Goal: Task Accomplishment & Management: Manage account settings

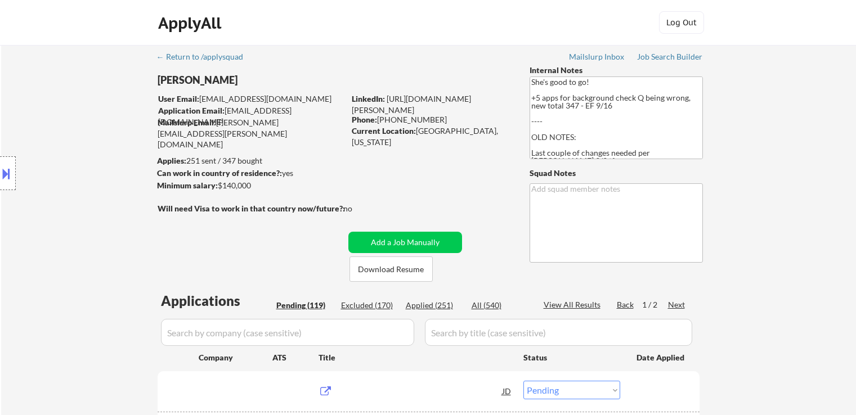
select select ""pending""
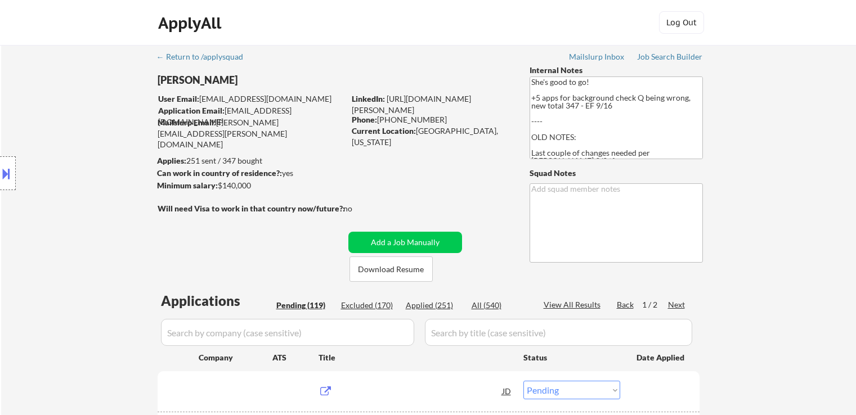
select select ""pending""
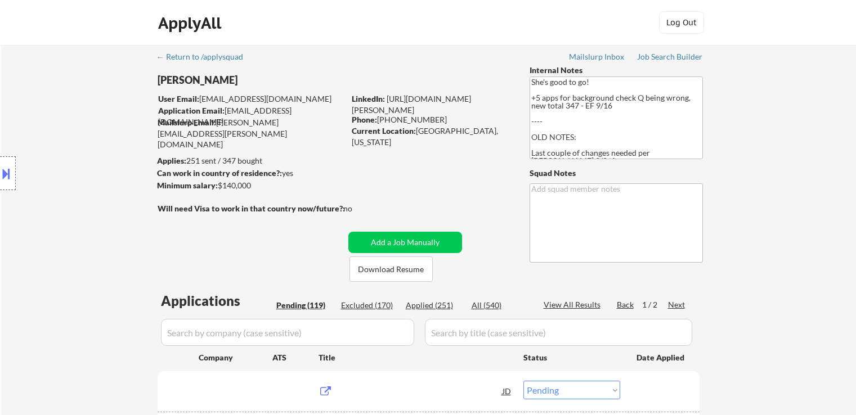
select select ""pending""
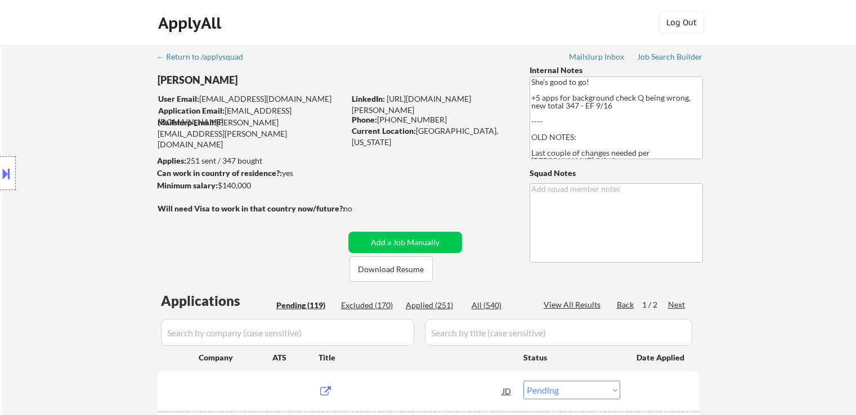
select select ""pending""
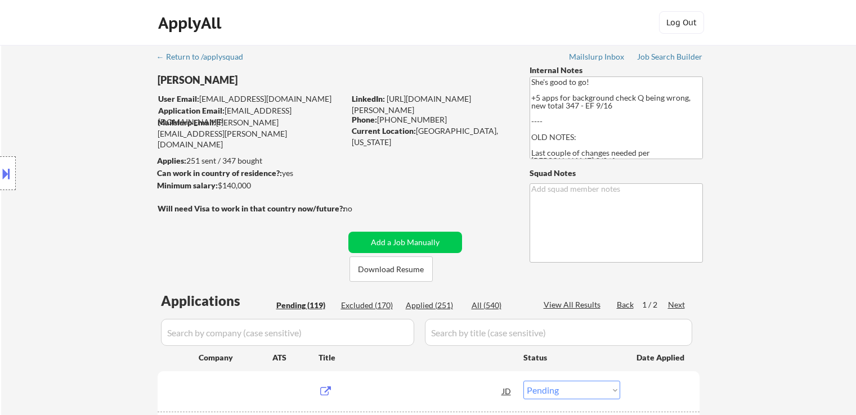
select select ""pending""
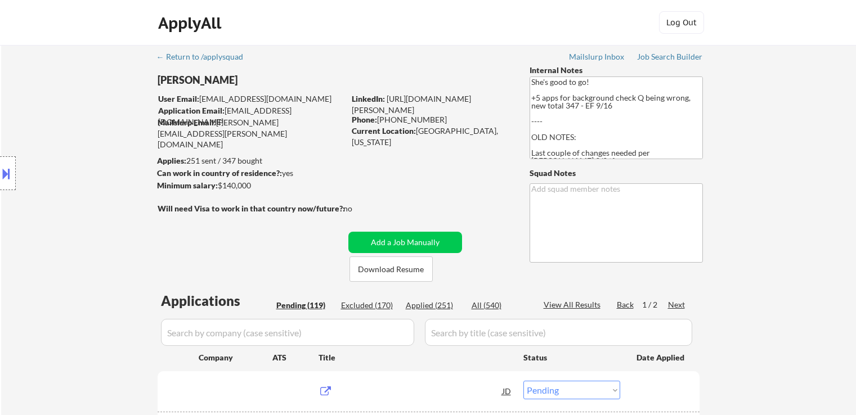
select select ""pending""
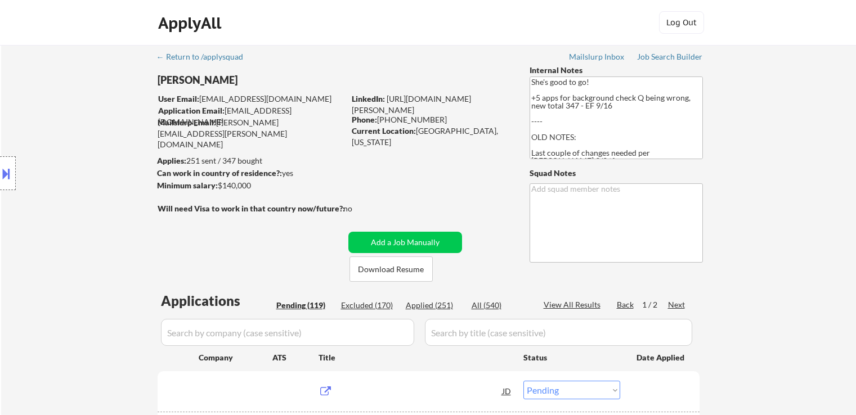
select select ""pending""
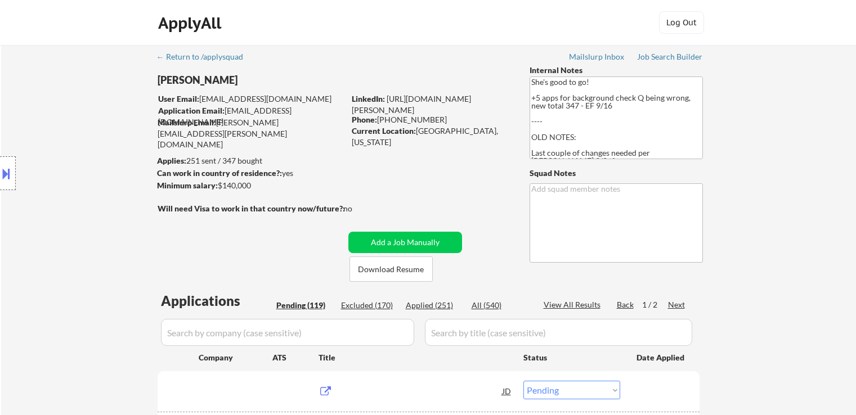
select select ""pending""
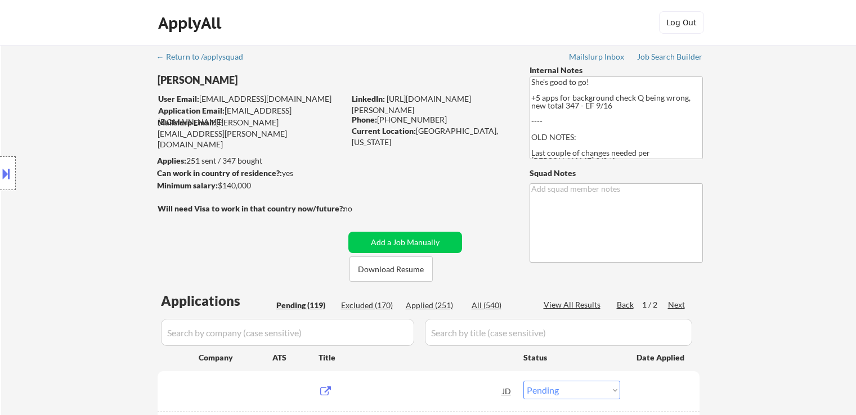
select select ""pending""
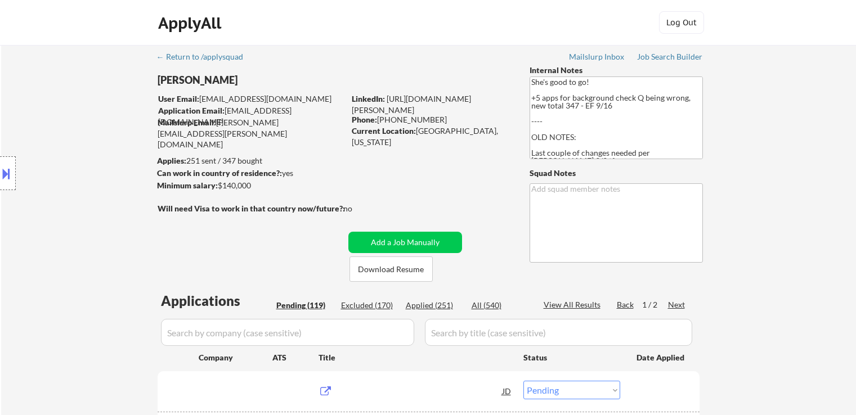
select select ""pending""
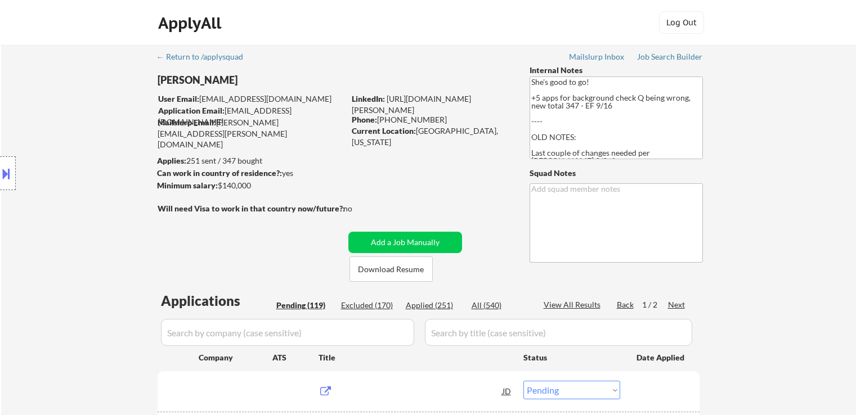
select select ""pending""
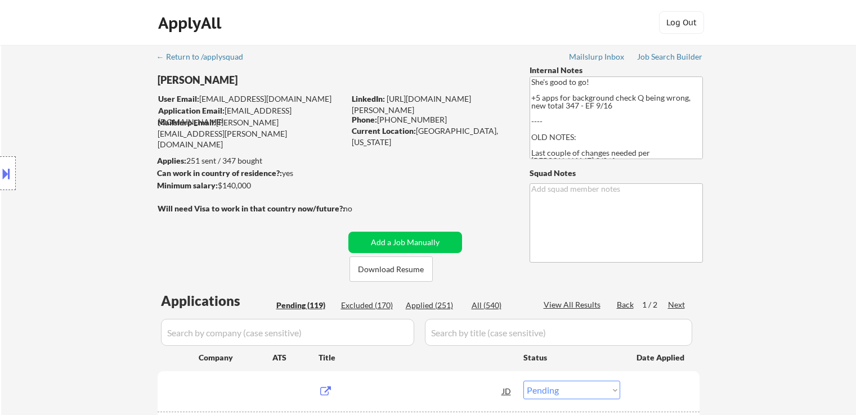
select select ""pending""
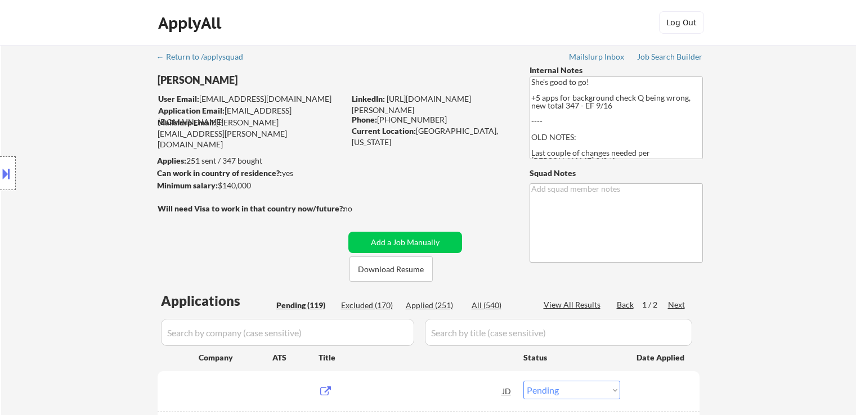
select select ""pending""
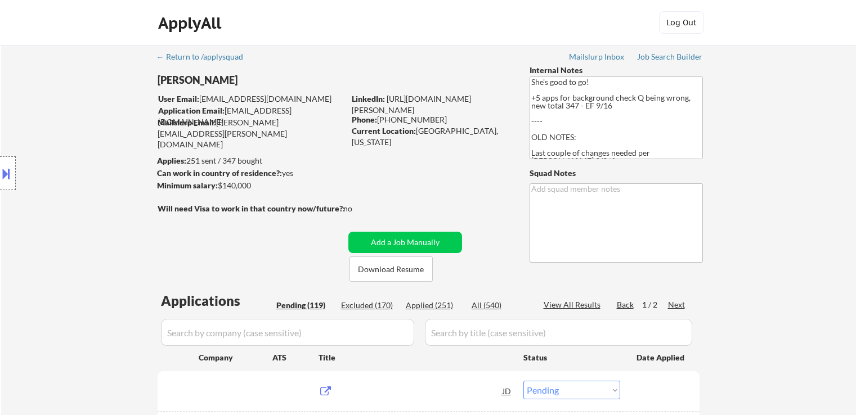
select select ""pending""
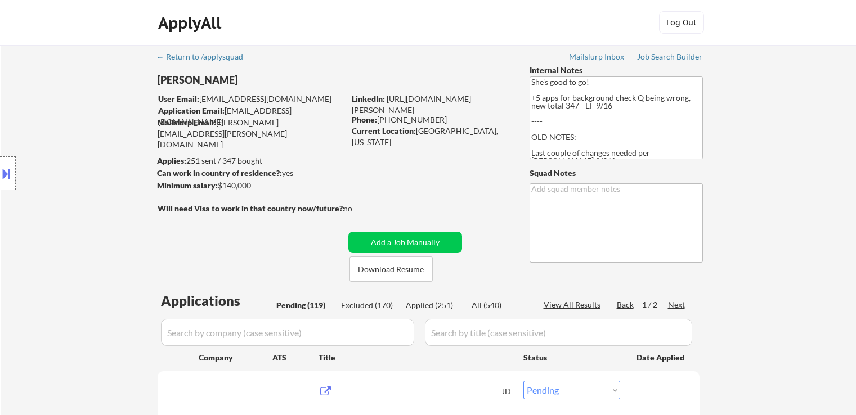
select select ""pending""
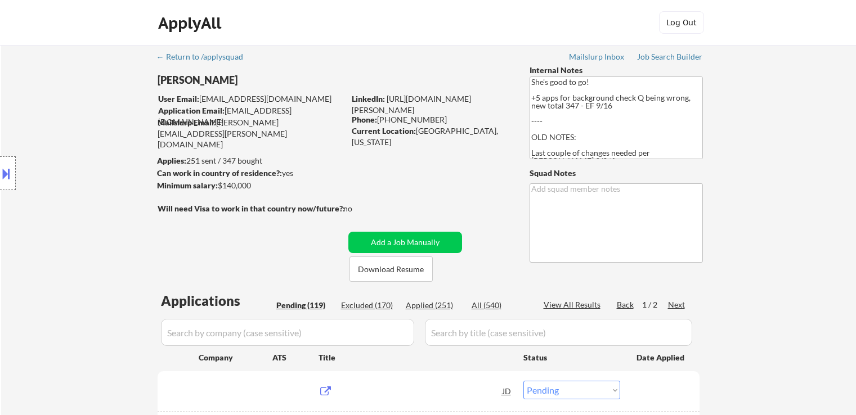
select select ""pending""
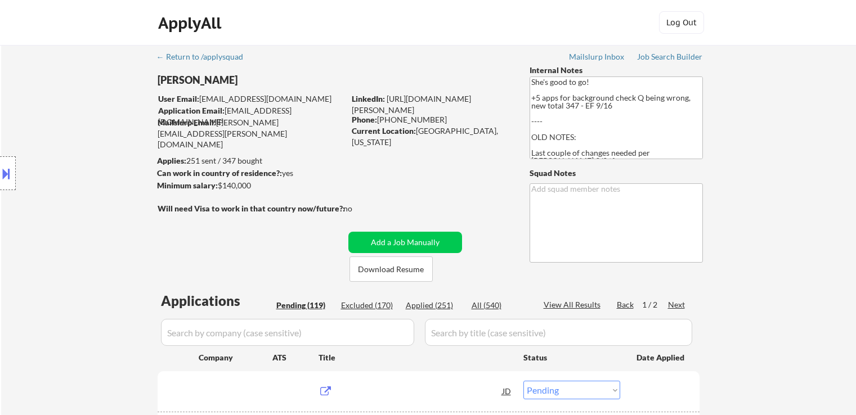
select select ""pending""
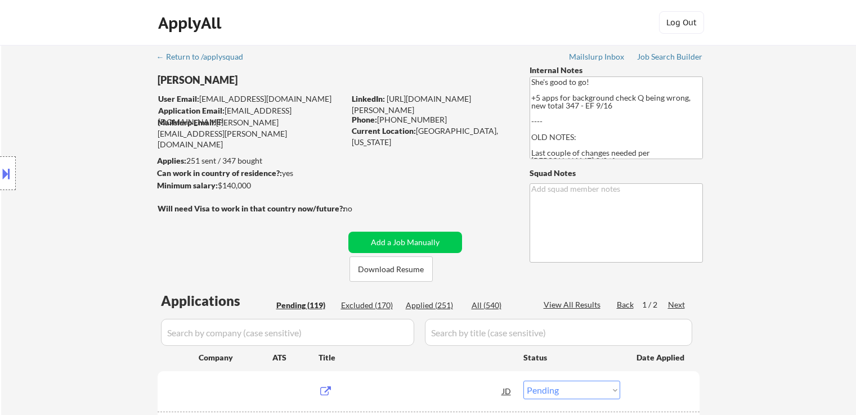
select select ""pending""
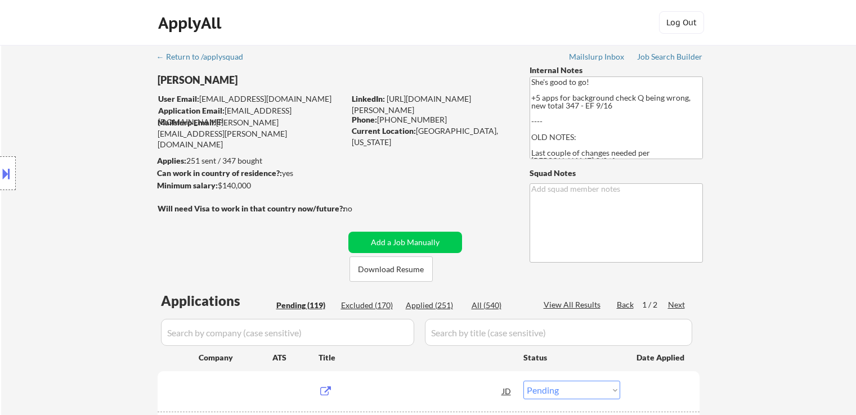
select select ""pending""
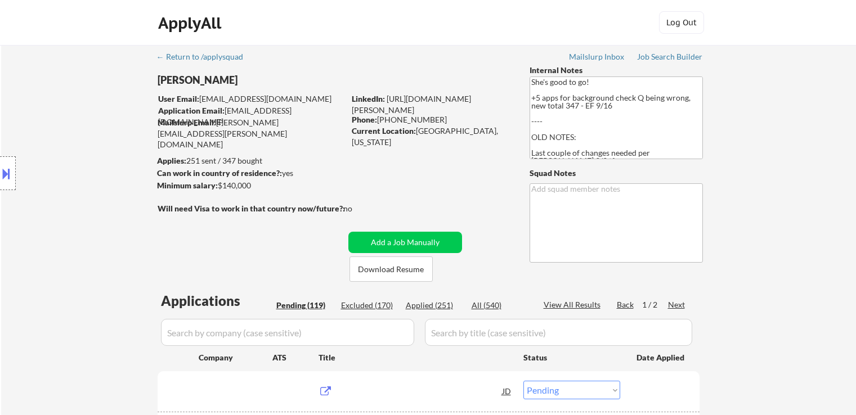
select select ""pending""
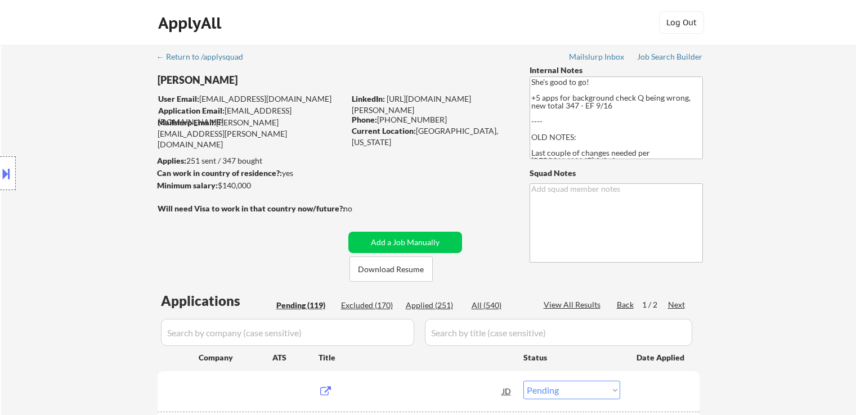
scroll to position [169, 0]
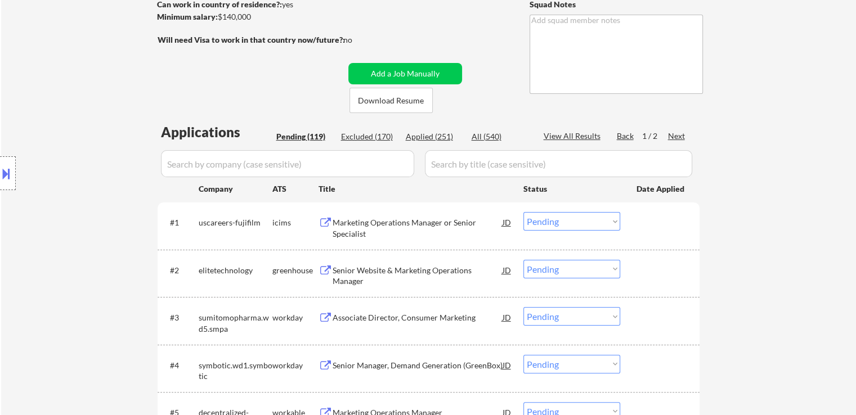
click at [95, 124] on div "Location Inclusions: [GEOGRAPHIC_DATA], [GEOGRAPHIC_DATA] [GEOGRAPHIC_DATA], [G…" at bounding box center [100, 173] width 201 height 209
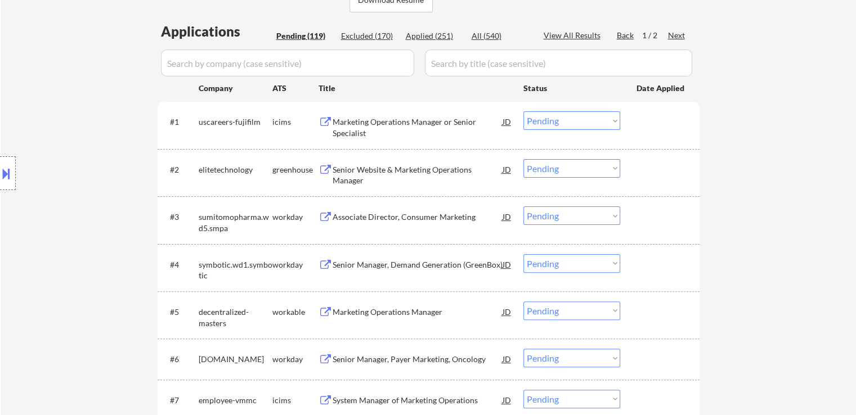
scroll to position [281, 0]
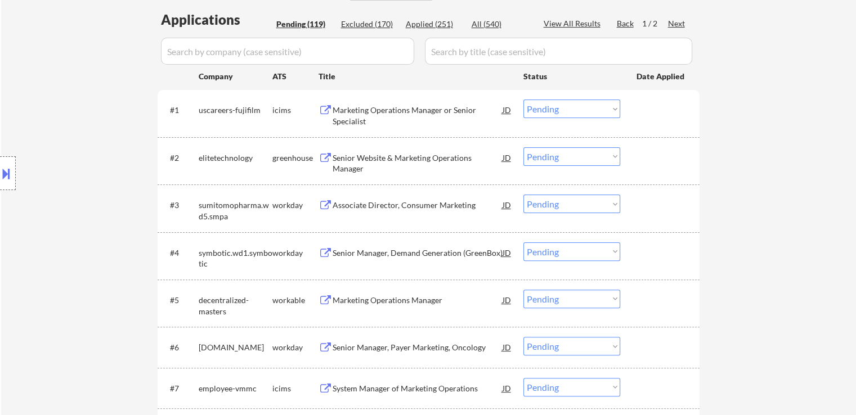
click at [95, 127] on div "Location Inclusions: [GEOGRAPHIC_DATA], [GEOGRAPHIC_DATA] [GEOGRAPHIC_DATA], [G…" at bounding box center [100, 173] width 201 height 209
click at [89, 212] on div "Location Inclusions: [GEOGRAPHIC_DATA], [GEOGRAPHIC_DATA] [GEOGRAPHIC_DATA], [G…" at bounding box center [100, 173] width 201 height 209
click at [87, 212] on div "Location Inclusions: [GEOGRAPHIC_DATA], [GEOGRAPHIC_DATA] [GEOGRAPHIC_DATA], [G…" at bounding box center [100, 173] width 201 height 209
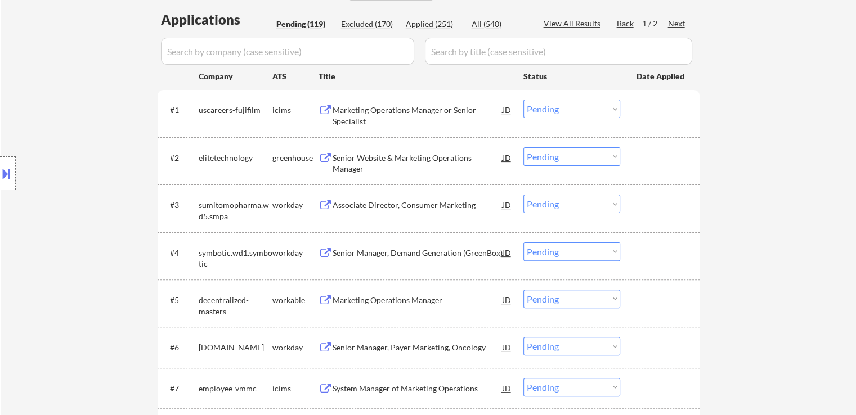
click at [87, 212] on div "Location Inclusions: [GEOGRAPHIC_DATA], [GEOGRAPHIC_DATA] [GEOGRAPHIC_DATA], [G…" at bounding box center [100, 173] width 201 height 209
click at [87, 213] on div "Location Inclusions: [GEOGRAPHIC_DATA], [GEOGRAPHIC_DATA] [GEOGRAPHIC_DATA], [G…" at bounding box center [100, 173] width 201 height 209
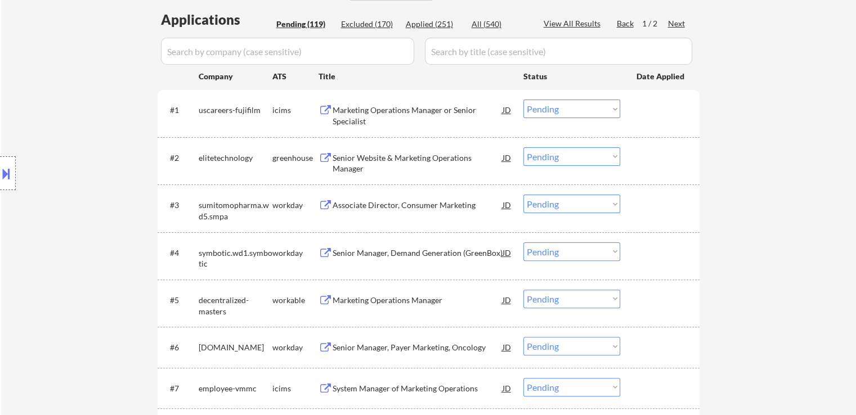
click at [87, 213] on div "Location Inclusions: [GEOGRAPHIC_DATA], [GEOGRAPHIC_DATA] [GEOGRAPHIC_DATA], [G…" at bounding box center [100, 173] width 201 height 209
click at [88, 214] on div "Location Inclusions: [GEOGRAPHIC_DATA], [GEOGRAPHIC_DATA] [GEOGRAPHIC_DATA], [G…" at bounding box center [100, 173] width 201 height 209
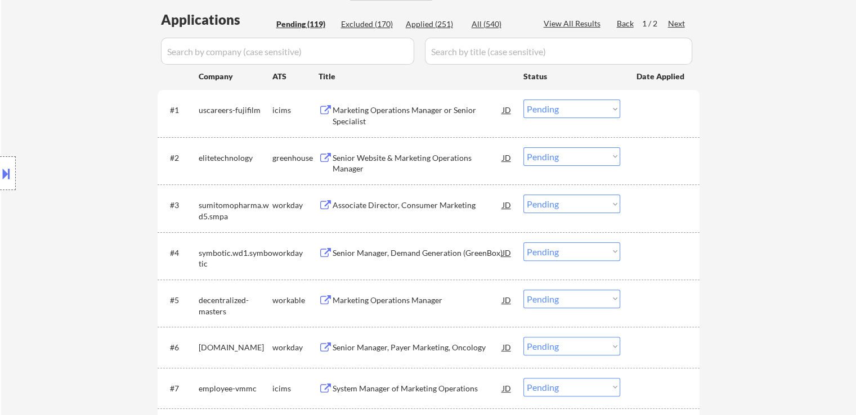
click at [88, 214] on div "Location Inclusions: [GEOGRAPHIC_DATA], [GEOGRAPHIC_DATA] [GEOGRAPHIC_DATA], [G…" at bounding box center [100, 173] width 201 height 209
click at [88, 215] on div "Location Inclusions: [GEOGRAPHIC_DATA], [GEOGRAPHIC_DATA] [GEOGRAPHIC_DATA], [G…" at bounding box center [100, 173] width 201 height 209
click at [88, 216] on div "Location Inclusions: [GEOGRAPHIC_DATA], [GEOGRAPHIC_DATA] [GEOGRAPHIC_DATA], [G…" at bounding box center [100, 173] width 201 height 209
click at [62, 276] on div "Location Inclusions: [GEOGRAPHIC_DATA], [GEOGRAPHIC_DATA] [GEOGRAPHIC_DATA], [G…" at bounding box center [100, 173] width 201 height 209
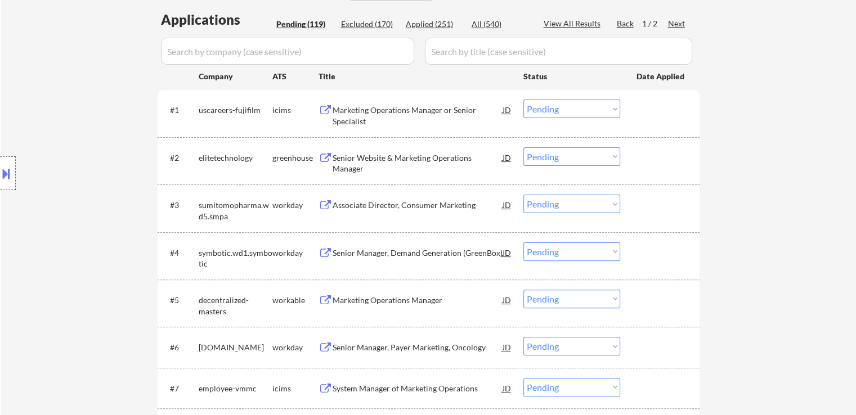
click at [62, 276] on div "Location Inclusions: [GEOGRAPHIC_DATA], [GEOGRAPHIC_DATA] [GEOGRAPHIC_DATA], [G…" at bounding box center [100, 173] width 201 height 209
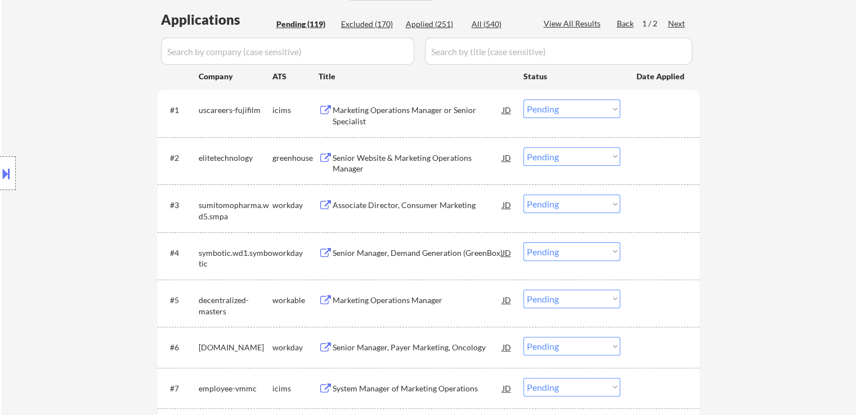
click at [62, 277] on div "Location Inclusions: [GEOGRAPHIC_DATA], [GEOGRAPHIC_DATA] [GEOGRAPHIC_DATA], [G…" at bounding box center [100, 173] width 201 height 209
click at [61, 275] on div "Location Inclusions: [GEOGRAPHIC_DATA], [GEOGRAPHIC_DATA] [GEOGRAPHIC_DATA], [G…" at bounding box center [100, 173] width 201 height 209
click at [61, 276] on div "Location Inclusions: [GEOGRAPHIC_DATA], [GEOGRAPHIC_DATA] [GEOGRAPHIC_DATA], [G…" at bounding box center [100, 173] width 201 height 209
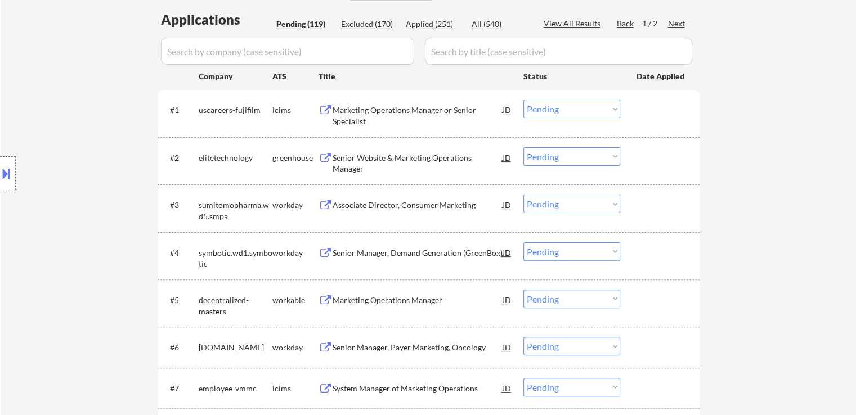
click at [61, 276] on div "Location Inclusions: [GEOGRAPHIC_DATA], [GEOGRAPHIC_DATA] [GEOGRAPHIC_DATA], [G…" at bounding box center [100, 173] width 201 height 209
click at [62, 276] on div "Location Inclusions: [GEOGRAPHIC_DATA], [GEOGRAPHIC_DATA] [GEOGRAPHIC_DATA], [G…" at bounding box center [100, 173] width 201 height 209
click at [63, 277] on div "Location Inclusions: [GEOGRAPHIC_DATA], [GEOGRAPHIC_DATA] [GEOGRAPHIC_DATA], [G…" at bounding box center [100, 173] width 201 height 209
click at [346, 160] on div "Senior Website & Marketing Operations Manager" at bounding box center [418, 164] width 170 height 22
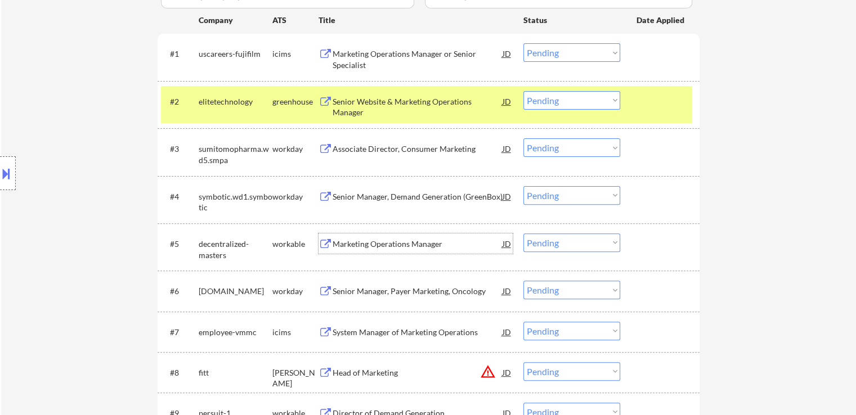
click at [364, 246] on div "Marketing Operations Manager" at bounding box center [418, 244] width 170 height 11
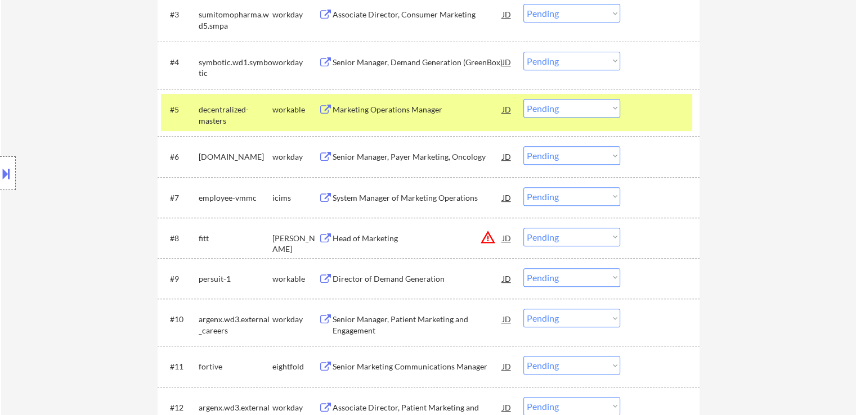
scroll to position [563, 0]
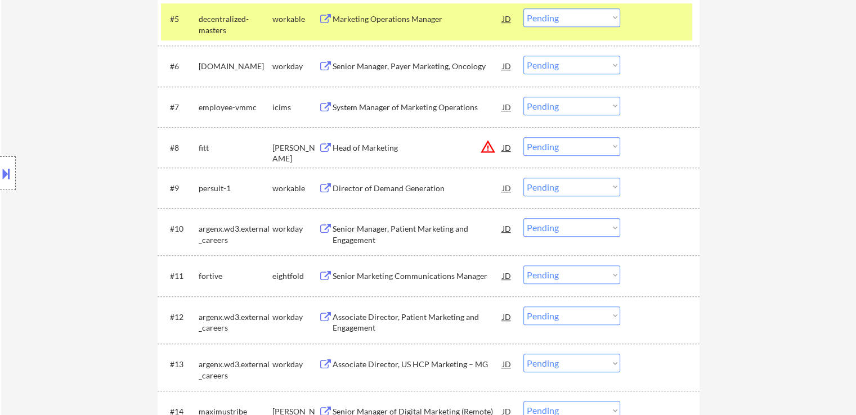
click at [353, 185] on div "Director of Demand Generation" at bounding box center [418, 188] width 170 height 11
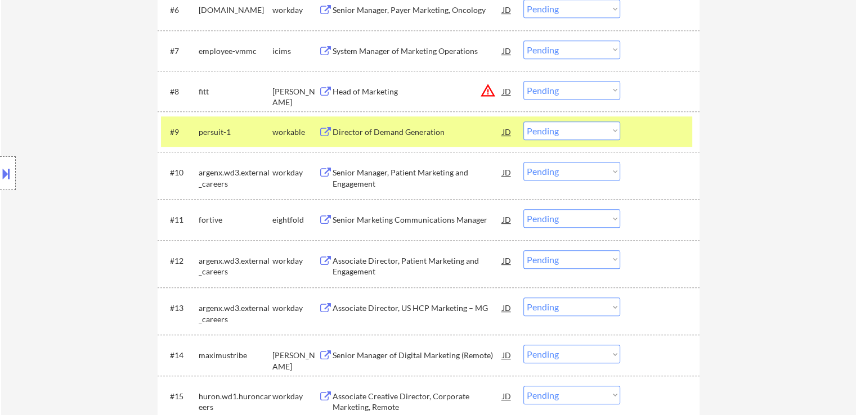
scroll to position [732, 0]
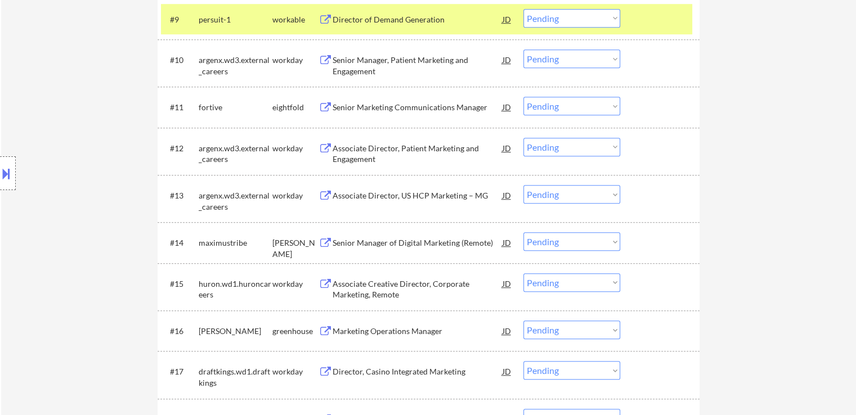
click at [362, 246] on div "Senior Manager of Digital Marketing (Remote)" at bounding box center [418, 242] width 170 height 11
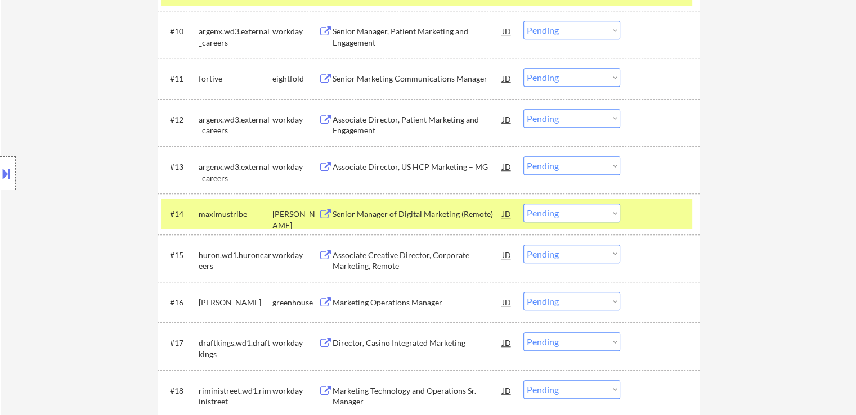
scroll to position [788, 0]
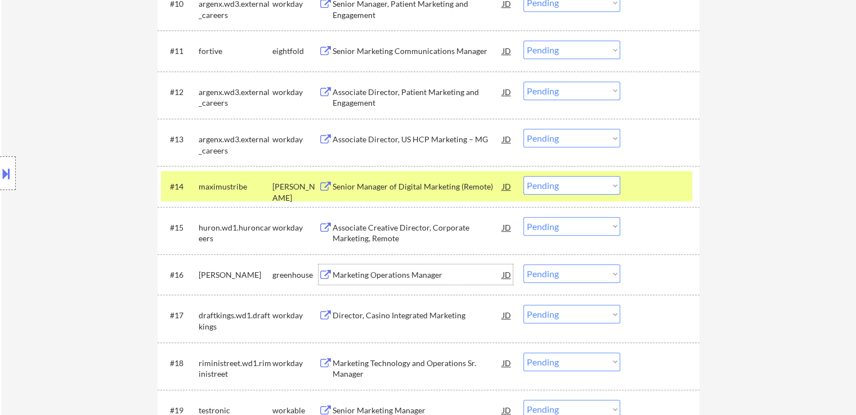
click at [374, 282] on div "Marketing Operations Manager" at bounding box center [418, 274] width 170 height 20
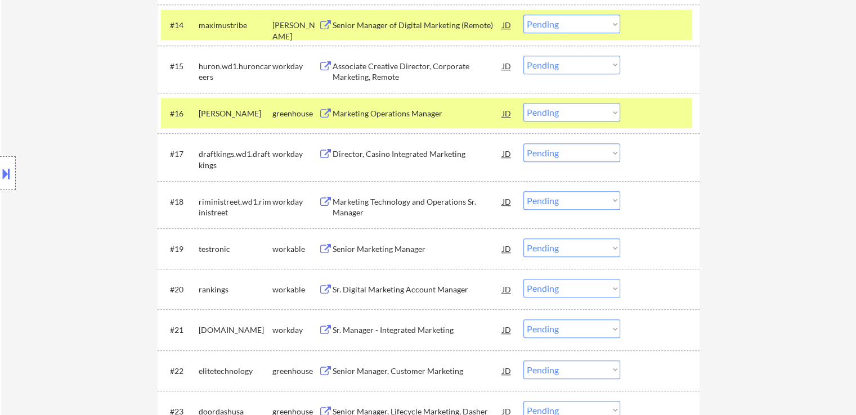
scroll to position [957, 0]
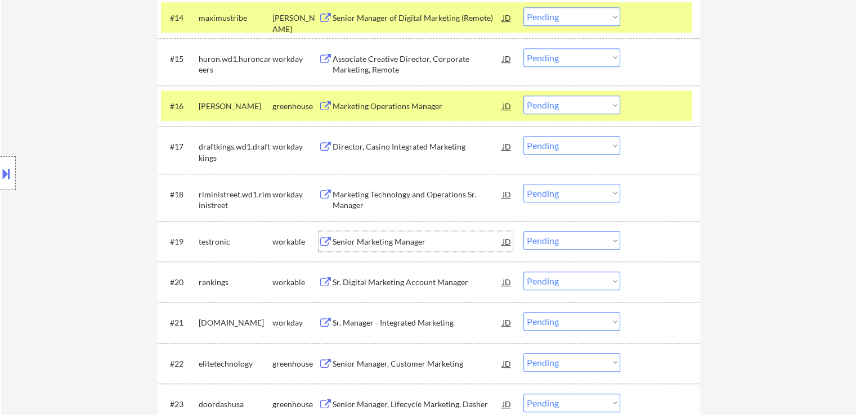
click at [371, 244] on div "Senior Marketing Manager" at bounding box center [418, 241] width 170 height 11
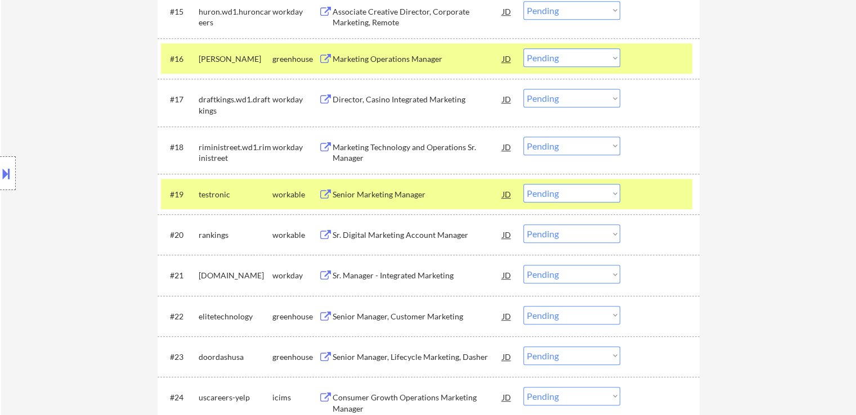
scroll to position [1069, 0]
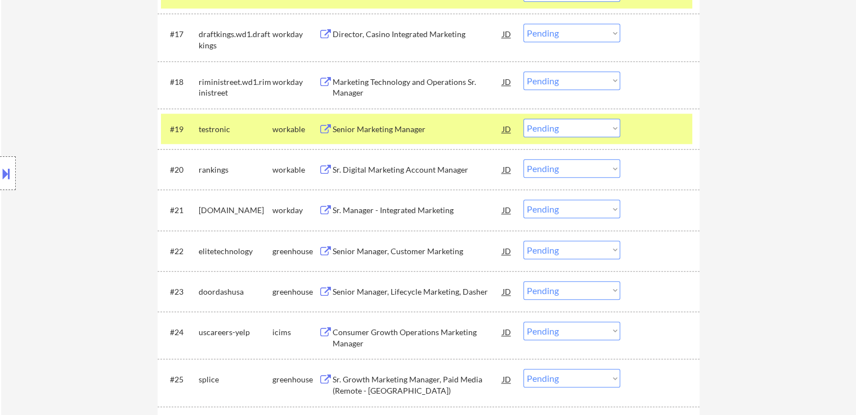
click at [366, 167] on div "Sr. Digital Marketing Account Manager" at bounding box center [418, 169] width 170 height 11
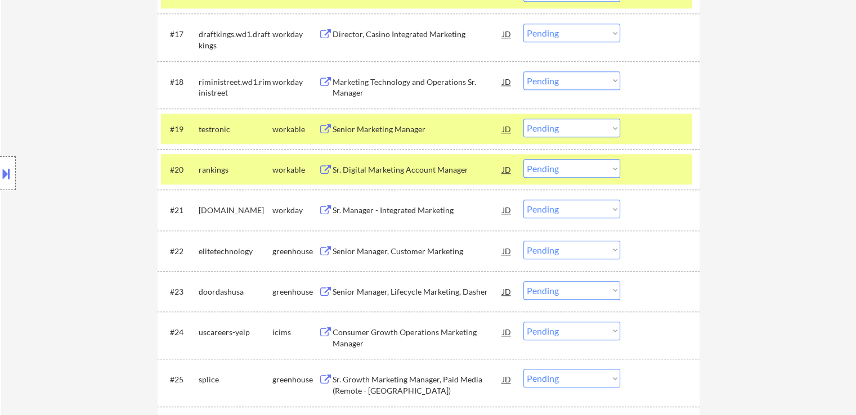
click at [341, 250] on div "Senior Manager, Customer Marketing" at bounding box center [418, 251] width 170 height 11
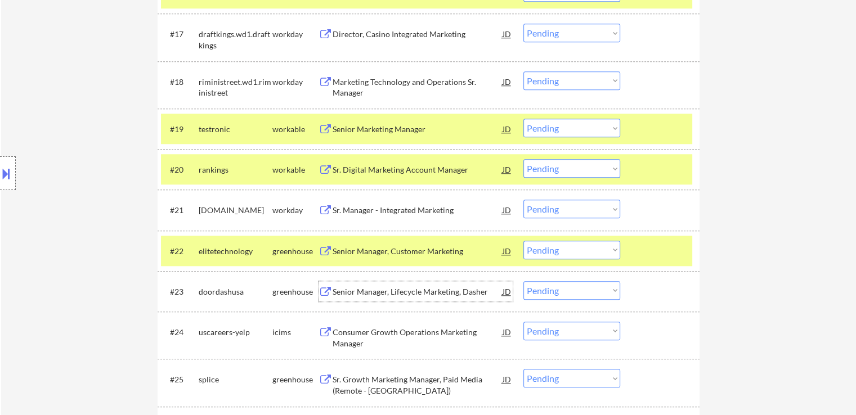
click at [351, 295] on div "Senior Manager, Lifecycle Marketing, Dasher" at bounding box center [418, 291] width 170 height 11
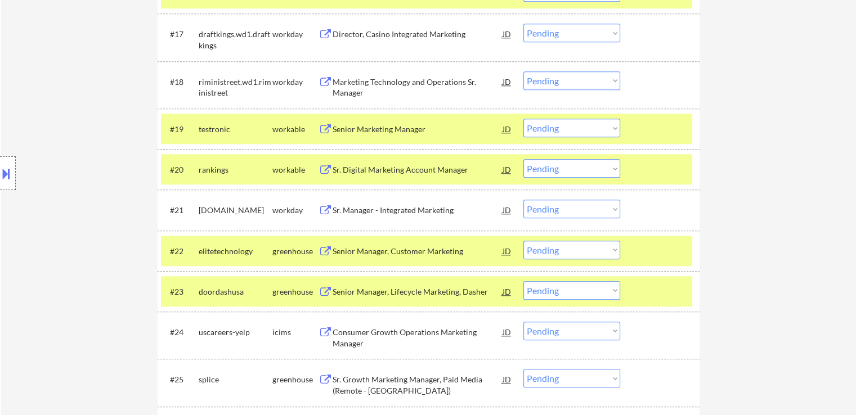
scroll to position [1182, 0]
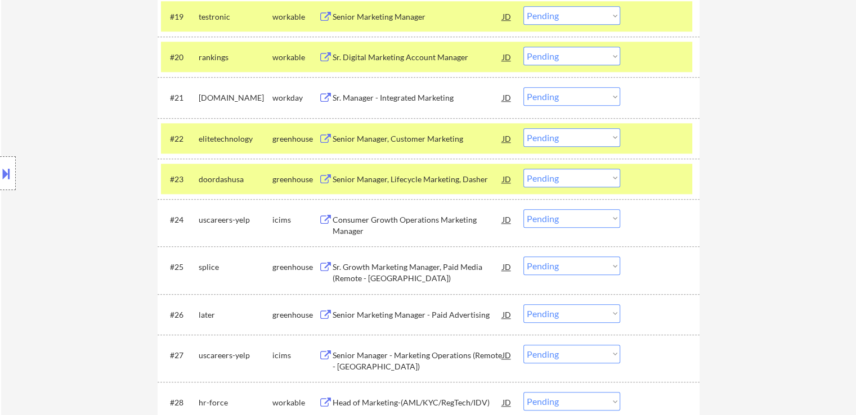
click at [371, 266] on div "Sr. Growth Marketing Manager, Paid Media (Remote - [GEOGRAPHIC_DATA])" at bounding box center [418, 273] width 170 height 22
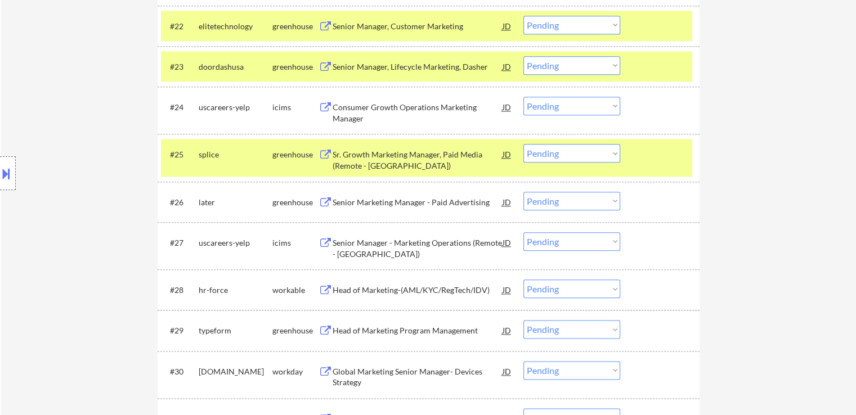
click at [369, 199] on div "Senior Marketing Manager - Paid Advertising" at bounding box center [418, 202] width 170 height 11
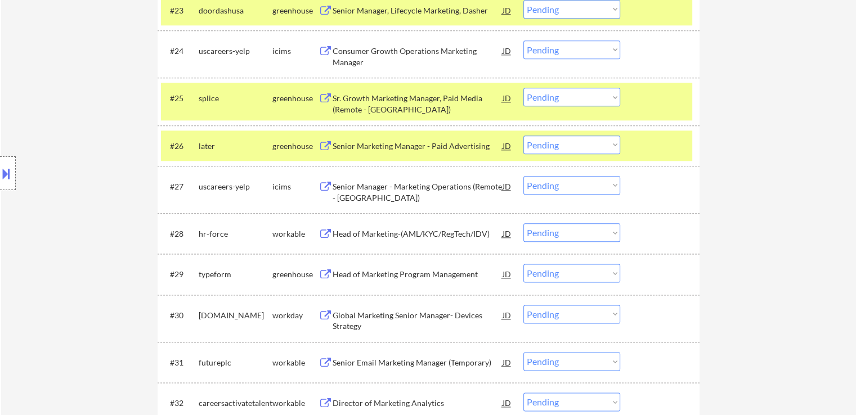
click at [369, 232] on div "Head of Marketing-(AML/KYC/RegTech/IDV)" at bounding box center [418, 233] width 170 height 11
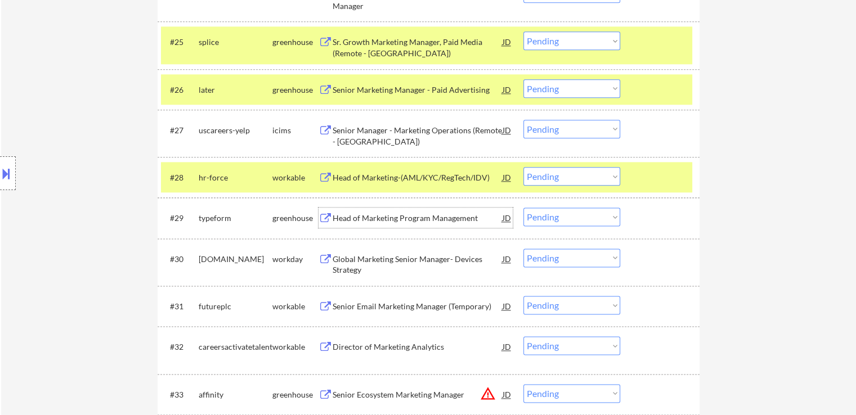
click at [361, 219] on div "Head of Marketing Program Management" at bounding box center [418, 218] width 170 height 11
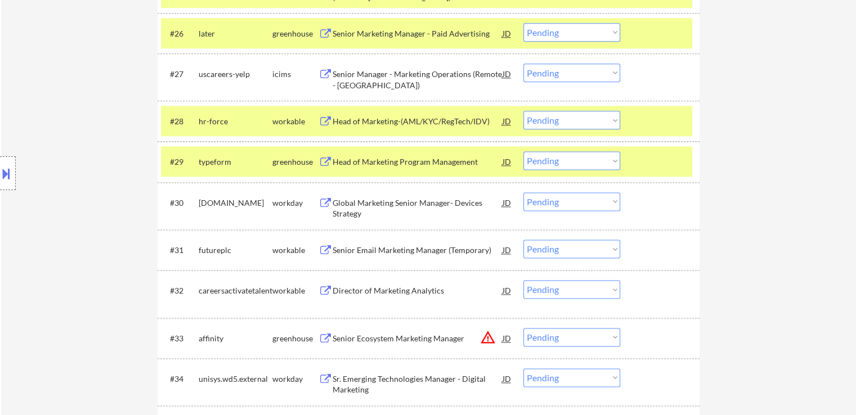
click at [358, 246] on div "Senior Email Marketing Manager (Temporary)" at bounding box center [418, 250] width 170 height 11
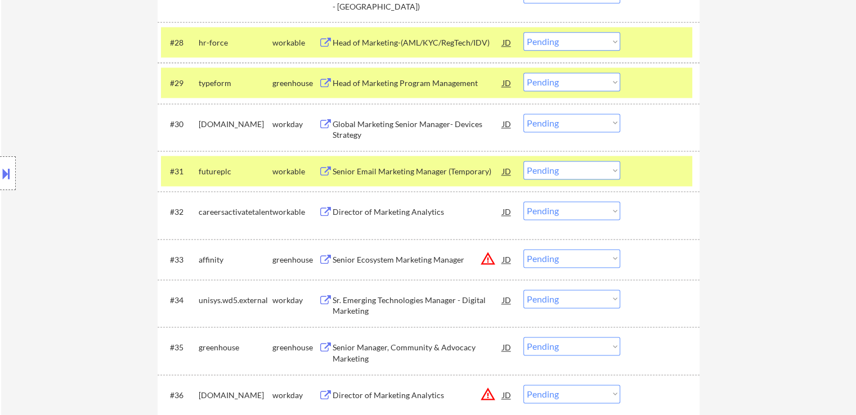
scroll to position [1576, 0]
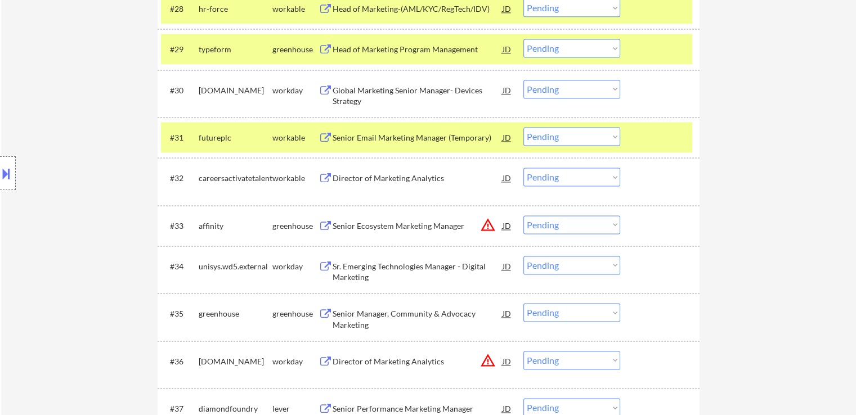
click at [364, 174] on div "Director of Marketing Analytics" at bounding box center [418, 178] width 170 height 11
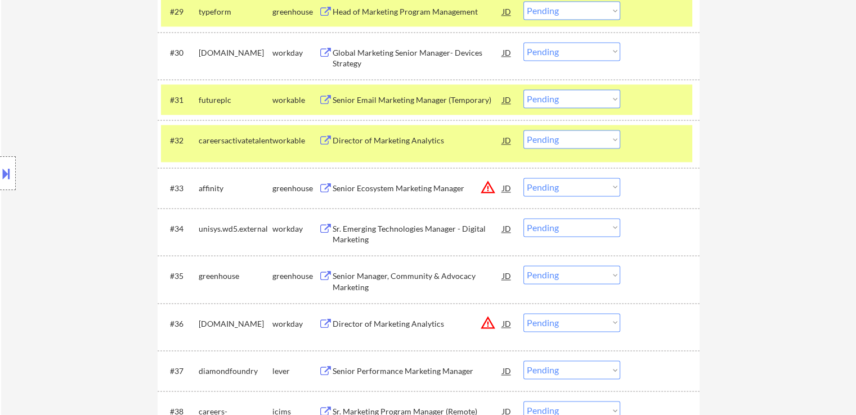
scroll to position [1632, 0]
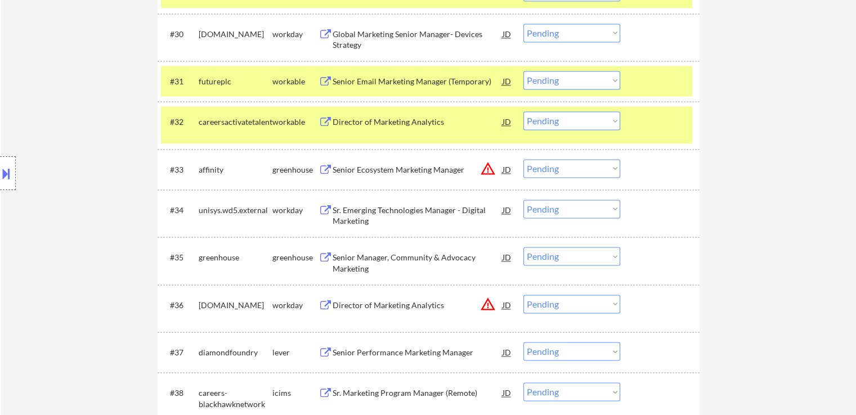
click at [356, 268] on div "Senior Manager, Community & Advocacy Marketing" at bounding box center [418, 263] width 170 height 22
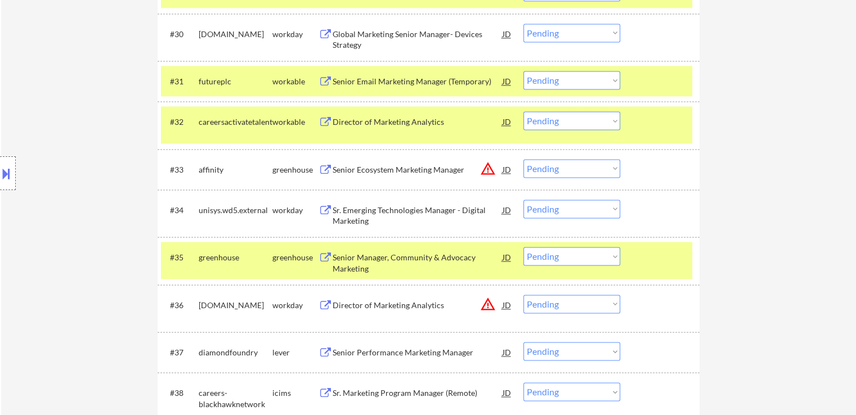
scroll to position [231, 0]
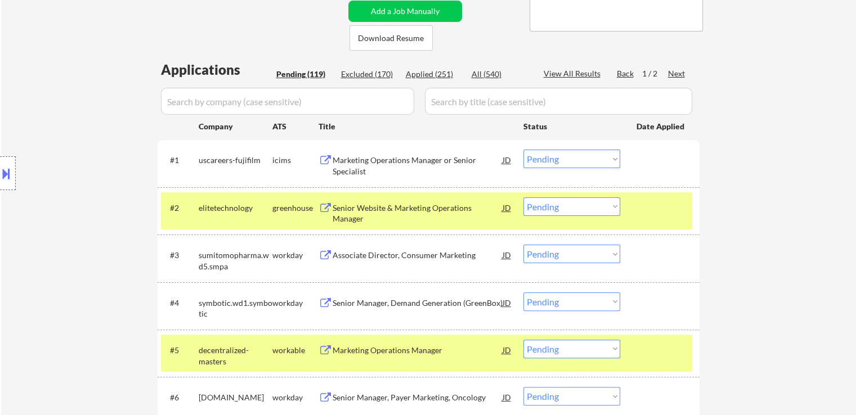
click at [560, 210] on select "Choose an option... Pending Applied Excluded (Questions) Excluded (Expired) Exc…" at bounding box center [571, 207] width 97 height 19
click at [523, 198] on select "Choose an option... Pending Applied Excluded (Questions) Excluded (Expired) Exc…" at bounding box center [571, 207] width 97 height 19
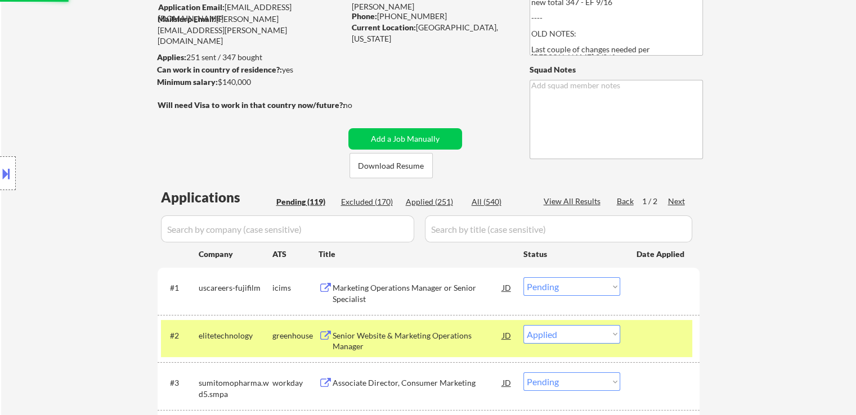
scroll to position [62, 0]
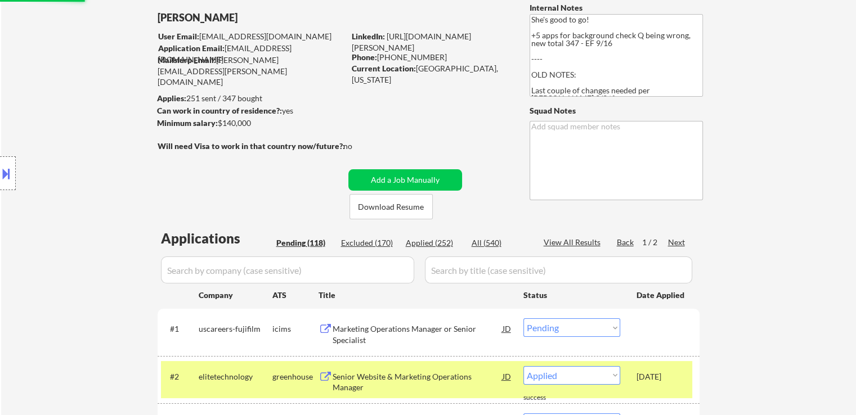
select select ""pending""
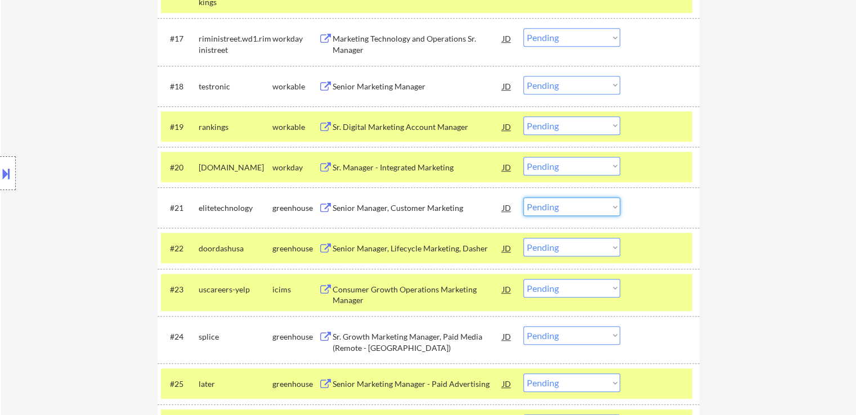
click at [589, 206] on select "Choose an option... Pending Applied Excluded (Questions) Excluded (Expired) Exc…" at bounding box center [571, 207] width 97 height 19
click at [523, 198] on select "Choose an option... Pending Applied Excluded (Questions) Excluded (Expired) Exc…" at bounding box center [571, 207] width 97 height 19
select select ""pending""
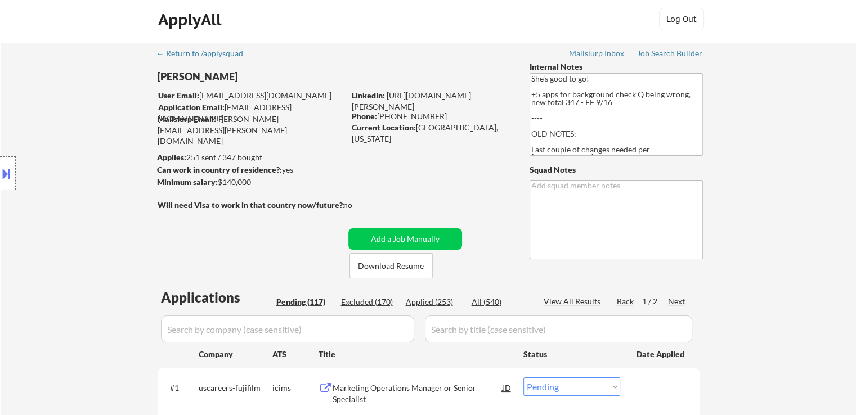
scroll to position [0, 0]
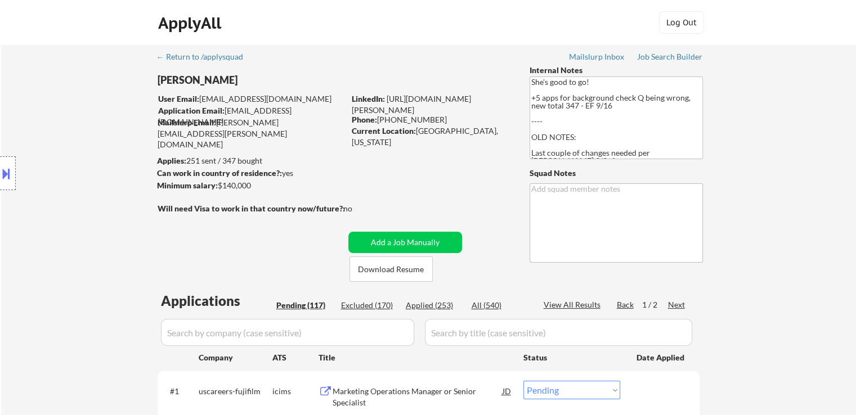
drag, startPoint x: 252, startPoint y: 183, endPoint x: 217, endPoint y: 188, distance: 34.6
click at [217, 188] on div "Minimum salary: $140,000" at bounding box center [250, 185] width 187 height 11
copy div "$140,000"
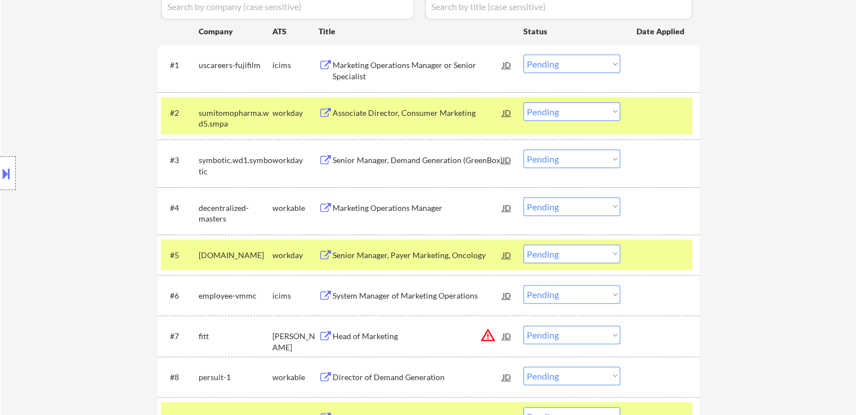
click at [582, 204] on select "Choose an option... Pending Applied Excluded (Questions) Excluded (Expired) Exc…" at bounding box center [571, 207] width 97 height 19
click at [523, 198] on select "Choose an option... Pending Applied Excluded (Questions) Excluded (Expired) Exc…" at bounding box center [571, 207] width 97 height 19
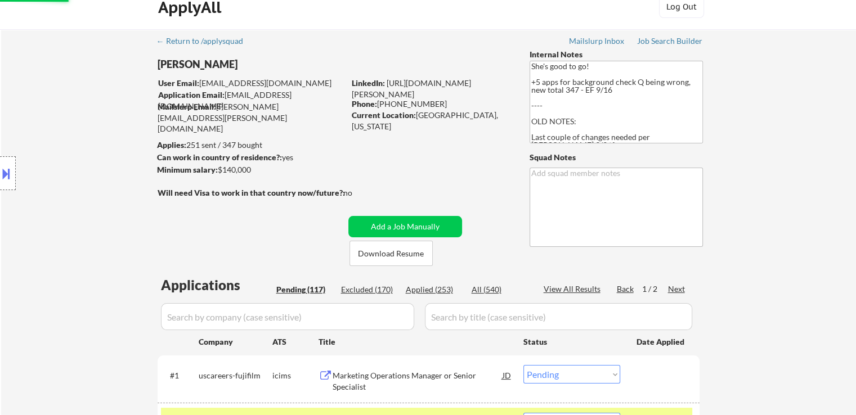
scroll to position [0, 0]
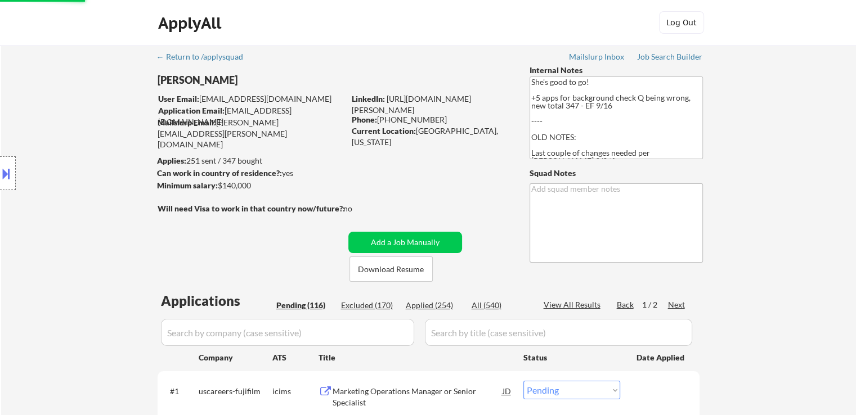
select select ""pending""
click at [0, 161] on div at bounding box center [8, 173] width 16 height 34
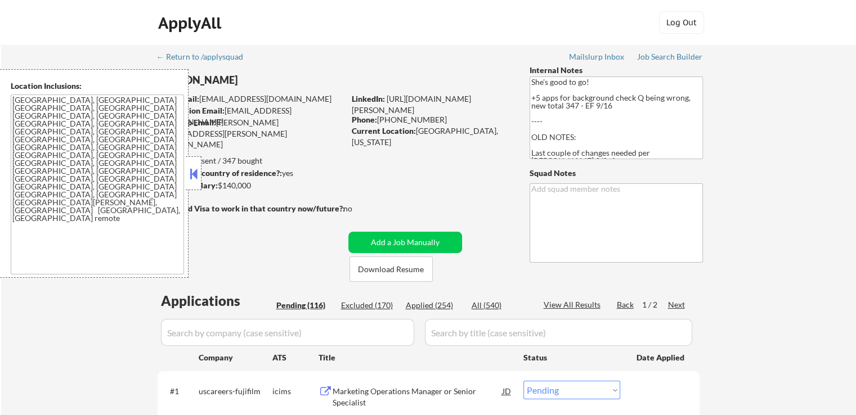
click at [79, 159] on textarea "[GEOGRAPHIC_DATA], [GEOGRAPHIC_DATA] [GEOGRAPHIC_DATA], [GEOGRAPHIC_DATA] [GEOG…" at bounding box center [97, 185] width 173 height 180
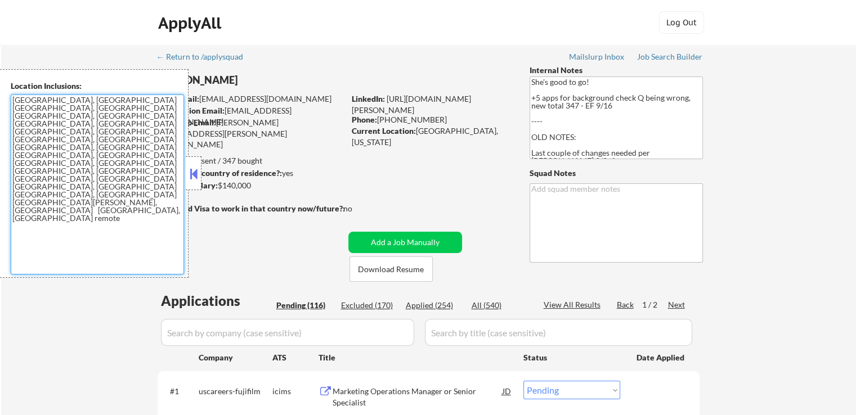
drag, startPoint x: 196, startPoint y: 177, endPoint x: 196, endPoint y: 160, distance: 16.9
click at [196, 168] on button at bounding box center [193, 173] width 12 height 17
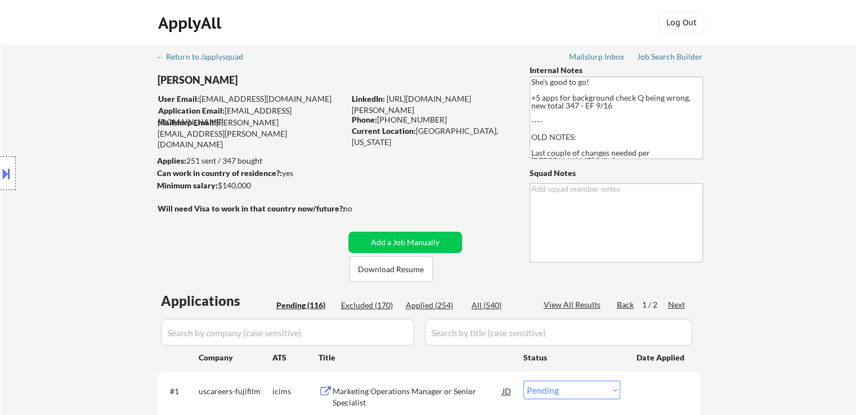
scroll to position [448, 0]
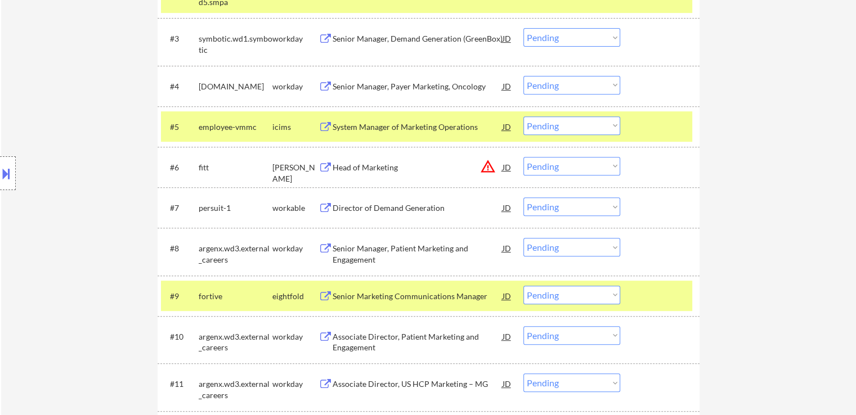
click at [549, 208] on select "Choose an option... Pending Applied Excluded (Questions) Excluded (Expired) Exc…" at bounding box center [571, 207] width 97 height 19
click at [523, 198] on select "Choose an option... Pending Applied Excluded (Questions) Excluded (Expired) Exc…" at bounding box center [571, 207] width 97 height 19
select select ""pending""
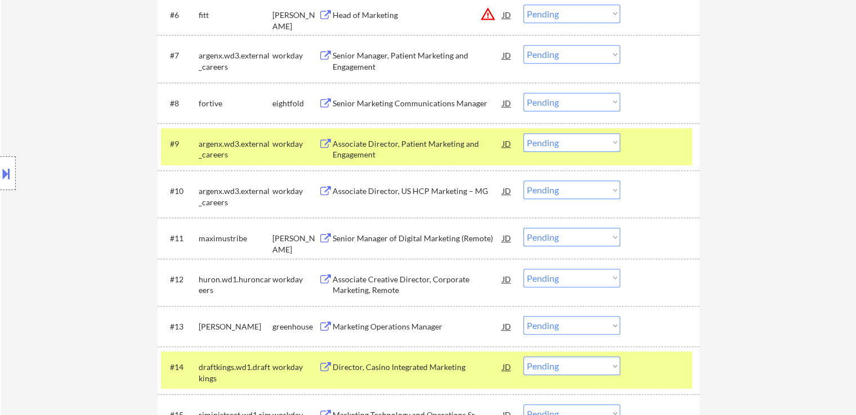
scroll to position [617, 0]
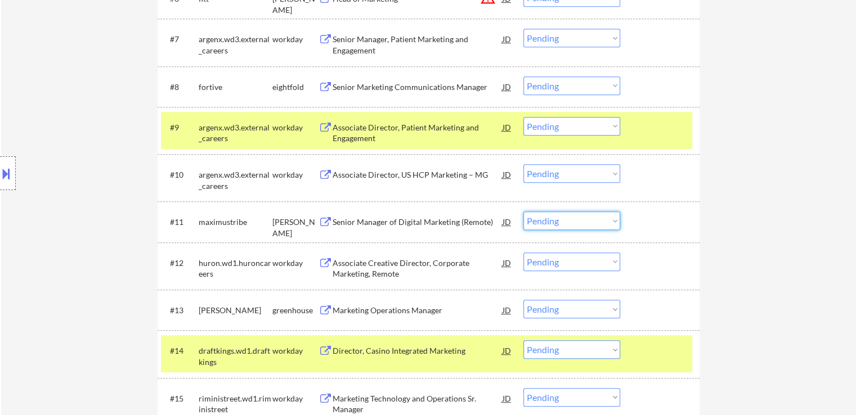
click at [530, 221] on select "Choose an option... Pending Applied Excluded (Questions) Excluded (Expired) Exc…" at bounding box center [571, 221] width 97 height 19
click at [523, 212] on select "Choose an option... Pending Applied Excluded (Questions) Excluded (Expired) Exc…" at bounding box center [571, 221] width 97 height 19
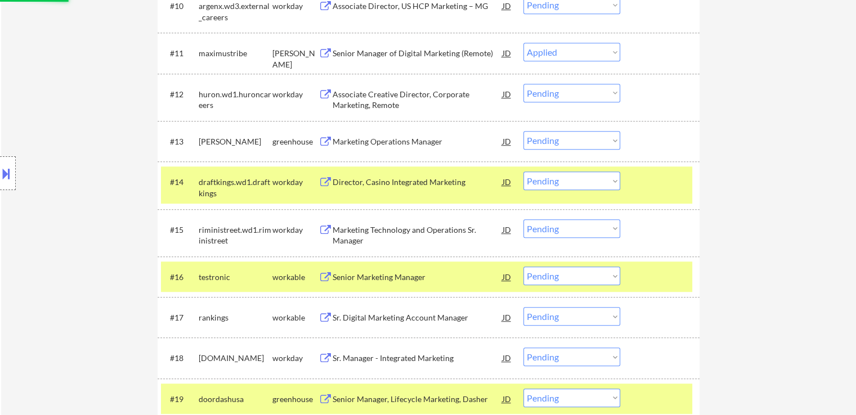
click at [93, 198] on div "Location Inclusions: [GEOGRAPHIC_DATA], [GEOGRAPHIC_DATA] [GEOGRAPHIC_DATA], [G…" at bounding box center [100, 173] width 201 height 209
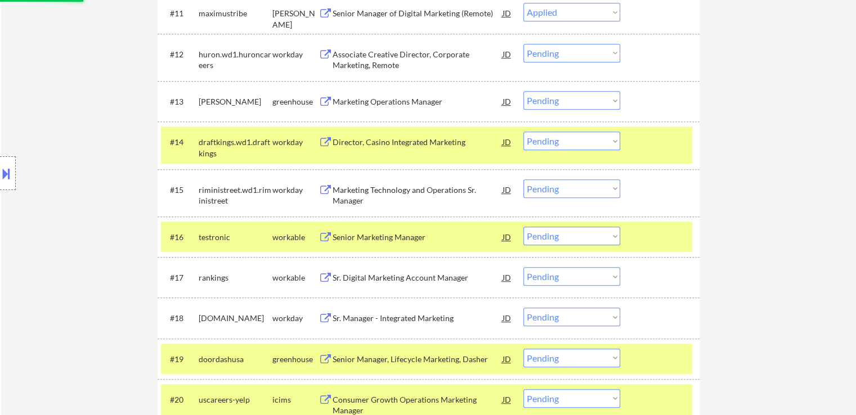
scroll to position [842, 0]
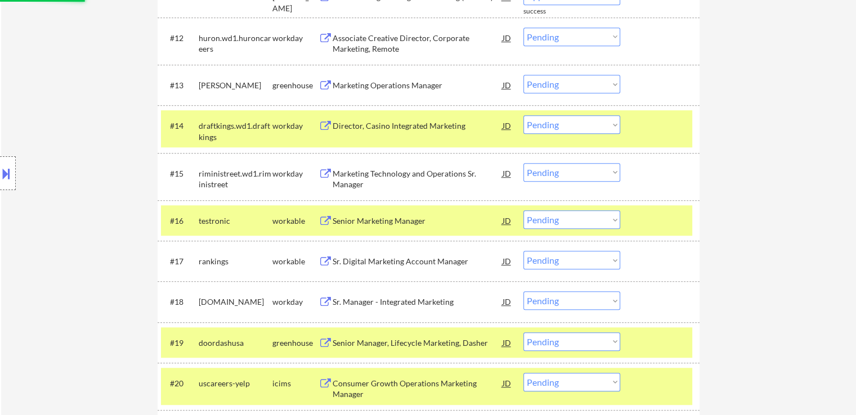
select select ""pending""
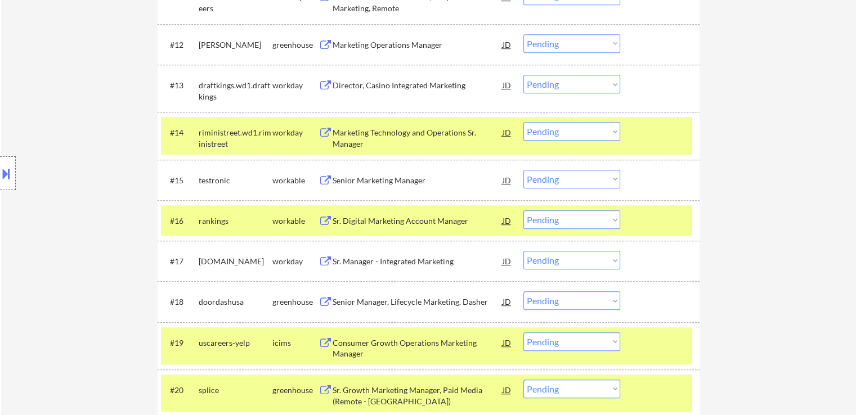
click at [87, 176] on div "Location Inclusions: [GEOGRAPHIC_DATA], [GEOGRAPHIC_DATA] [GEOGRAPHIC_DATA], [G…" at bounding box center [100, 173] width 201 height 209
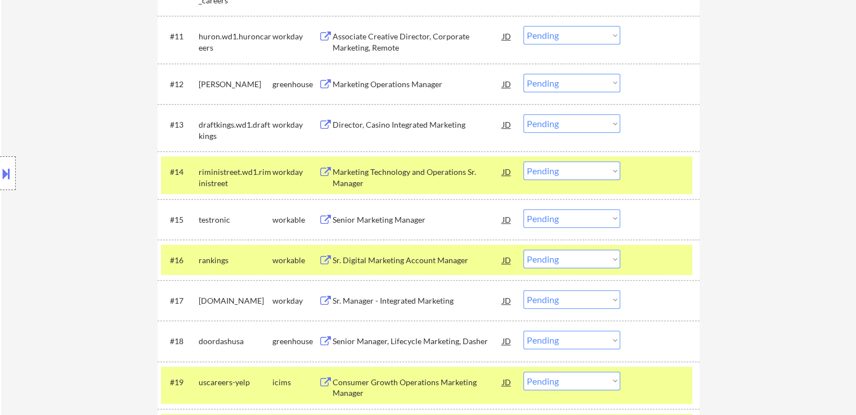
scroll to position [786, 0]
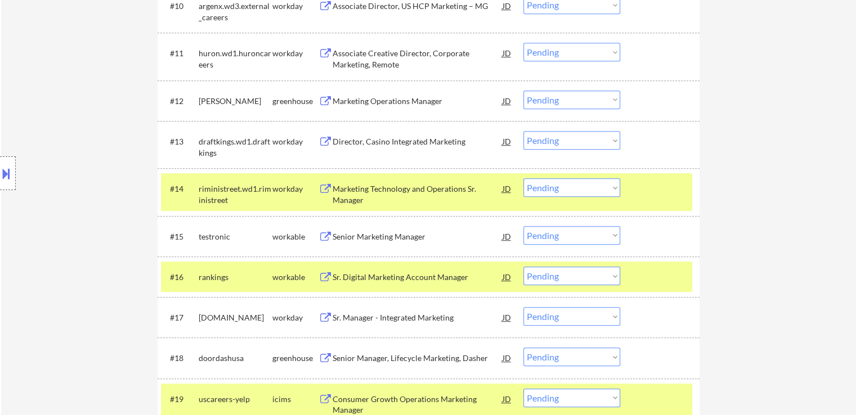
drag, startPoint x: 562, startPoint y: 97, endPoint x: 562, endPoint y: 104, distance: 6.8
click at [562, 97] on select "Choose an option... Pending Applied Excluded (Questions) Excluded (Expired) Exc…" at bounding box center [571, 100] width 97 height 19
click at [523, 91] on select "Choose an option... Pending Applied Excluded (Questions) Excluded (Expired) Exc…" at bounding box center [571, 100] width 97 height 19
select select ""pending""
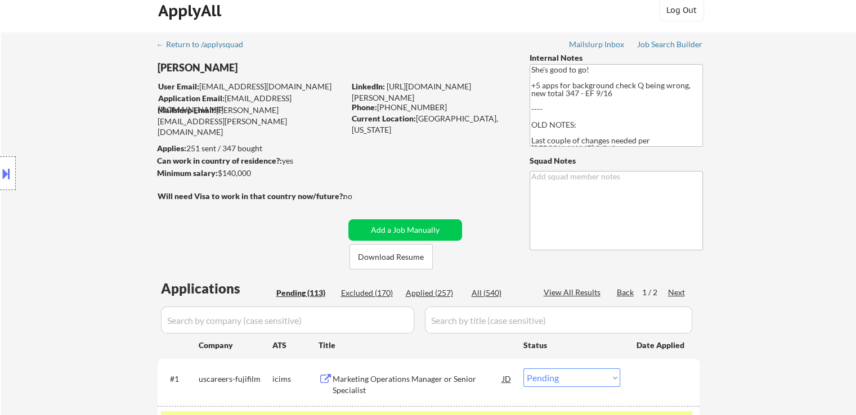
scroll to position [0, 0]
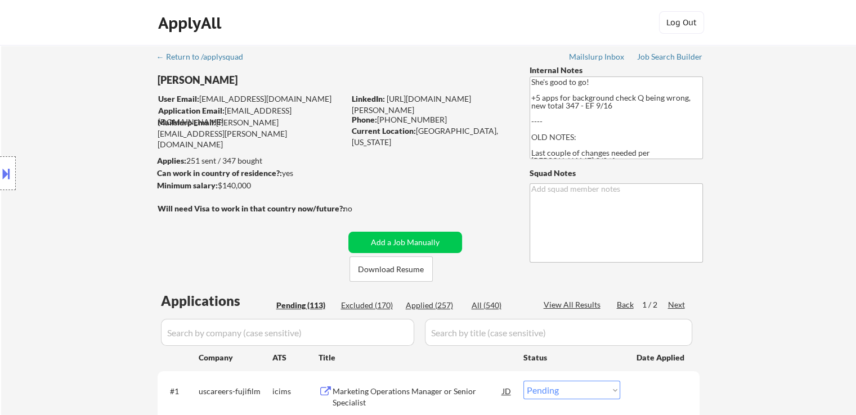
drag, startPoint x: 253, startPoint y: 183, endPoint x: 218, endPoint y: 185, distance: 35.0
click at [218, 185] on div "Minimum salary: $140,000" at bounding box center [250, 185] width 187 height 11
copy div "$140,000"
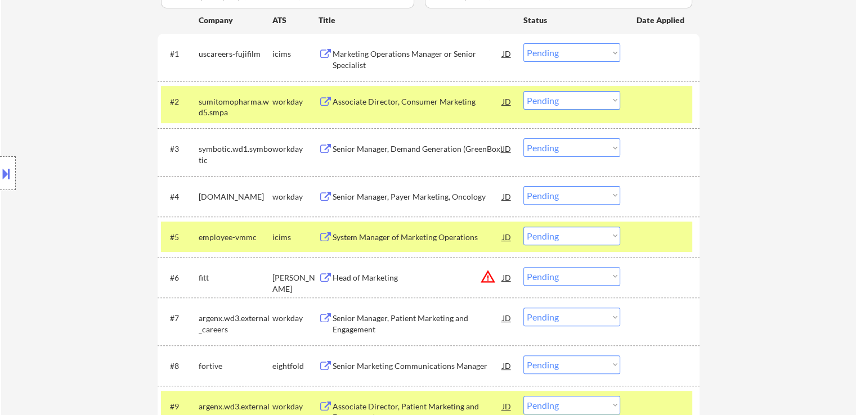
scroll to position [774, 0]
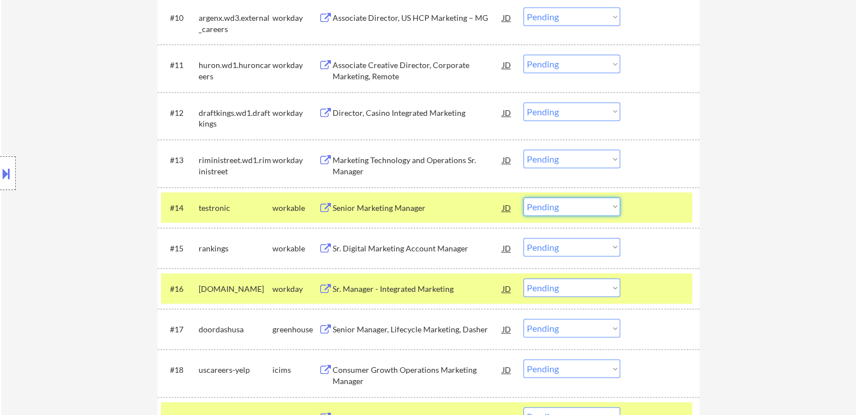
drag, startPoint x: 584, startPoint y: 205, endPoint x: 581, endPoint y: 214, distance: 10.0
click at [584, 205] on select "Choose an option... Pending Applied Excluded (Questions) Excluded (Expired) Exc…" at bounding box center [571, 207] width 97 height 19
click at [523, 198] on select "Choose an option... Pending Applied Excluded (Questions) Excluded (Expired) Exc…" at bounding box center [571, 207] width 97 height 19
select select ""pending""
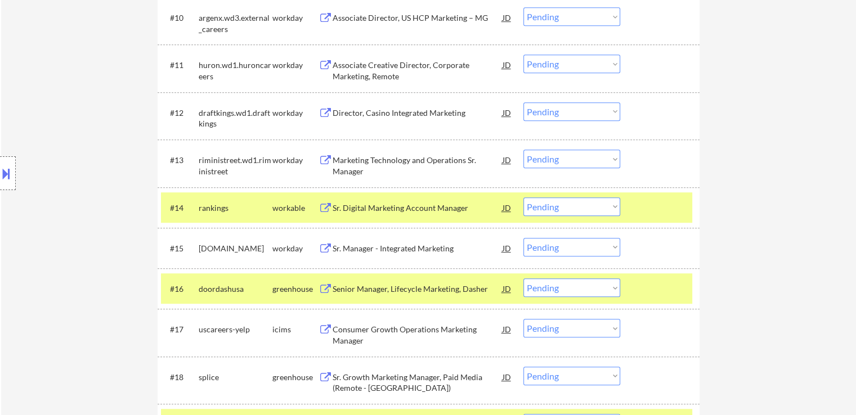
click at [75, 142] on div "Location Inclusions: [GEOGRAPHIC_DATA], [GEOGRAPHIC_DATA] [GEOGRAPHIC_DATA], [G…" at bounding box center [100, 173] width 201 height 209
click at [106, 145] on div "Location Inclusions: [GEOGRAPHIC_DATA], [GEOGRAPHIC_DATA] [GEOGRAPHIC_DATA], [G…" at bounding box center [100, 173] width 201 height 209
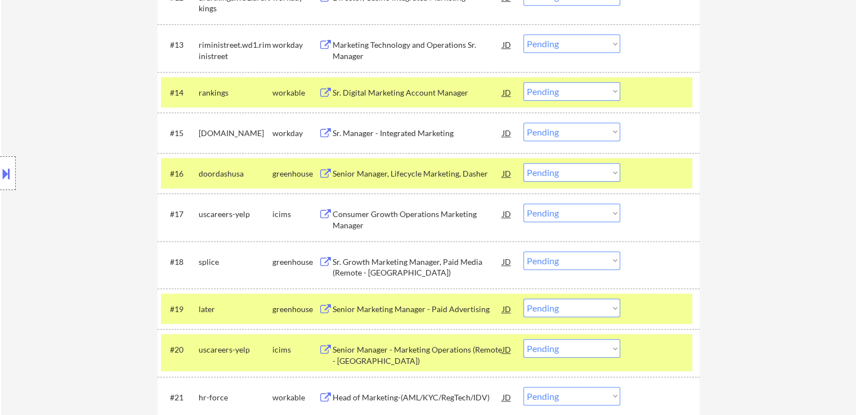
scroll to position [943, 0]
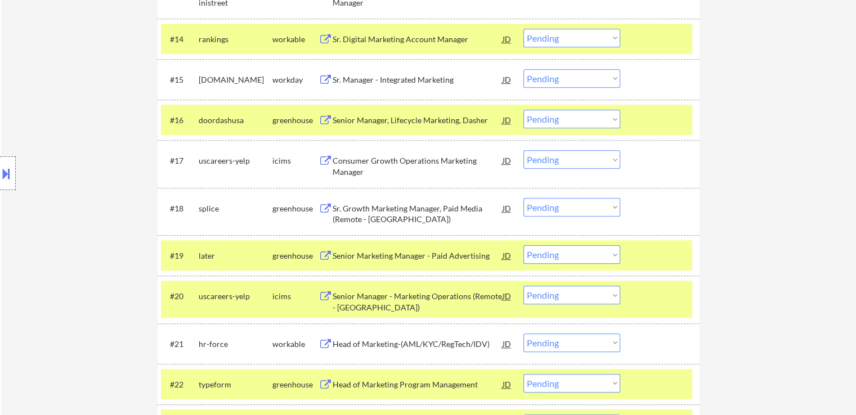
drag, startPoint x: 558, startPoint y: 205, endPoint x: 558, endPoint y: 213, distance: 7.9
click at [558, 205] on select "Choose an option... Pending Applied Excluded (Questions) Excluded (Expired) Exc…" at bounding box center [571, 207] width 97 height 19
click at [523, 198] on select "Choose an option... Pending Applied Excluded (Questions) Excluded (Expired) Exc…" at bounding box center [571, 207] width 97 height 19
select select ""pending""
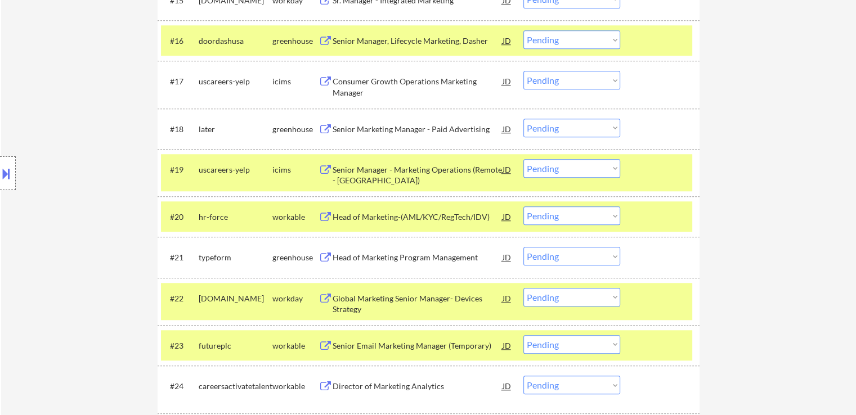
scroll to position [1055, 0]
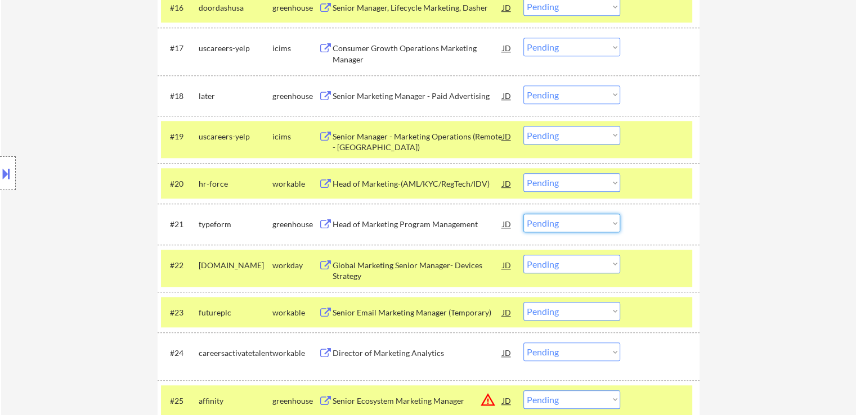
click at [544, 223] on select "Choose an option... Pending Applied Excluded (Questions) Excluded (Expired) Exc…" at bounding box center [571, 223] width 97 height 19
click at [523, 214] on select "Choose an option... Pending Applied Excluded (Questions) Excluded (Expired) Exc…" at bounding box center [571, 223] width 97 height 19
select select ""pending""
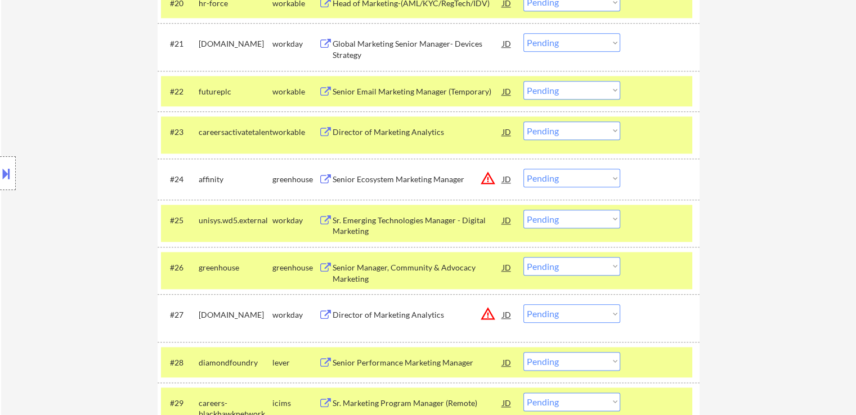
scroll to position [1349, 0]
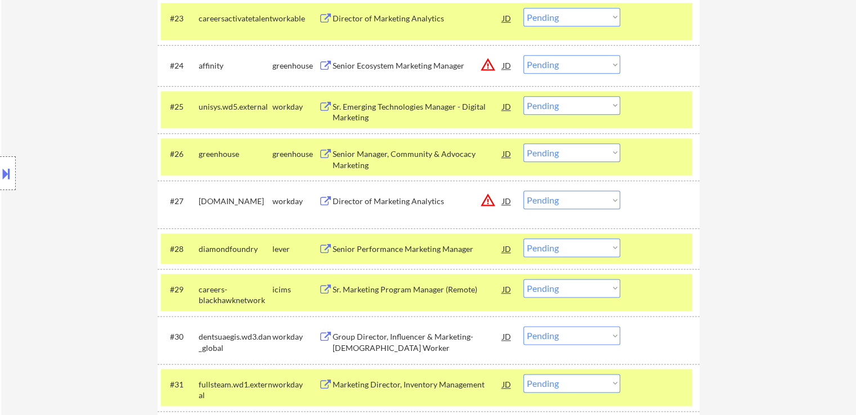
click at [557, 154] on select "Choose an option... Pending Applied Excluded (Questions) Excluded (Expired) Exc…" at bounding box center [571, 153] width 97 height 19
click at [523, 144] on select "Choose an option... Pending Applied Excluded (Questions) Excluded (Expired) Exc…" at bounding box center [571, 153] width 97 height 19
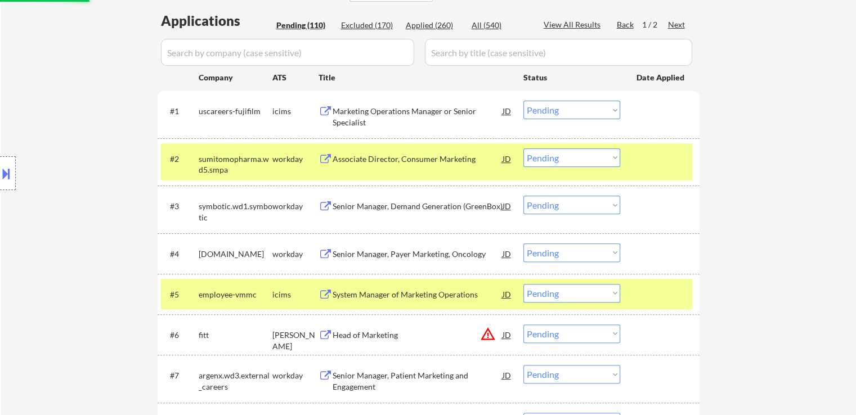
scroll to position [0, 0]
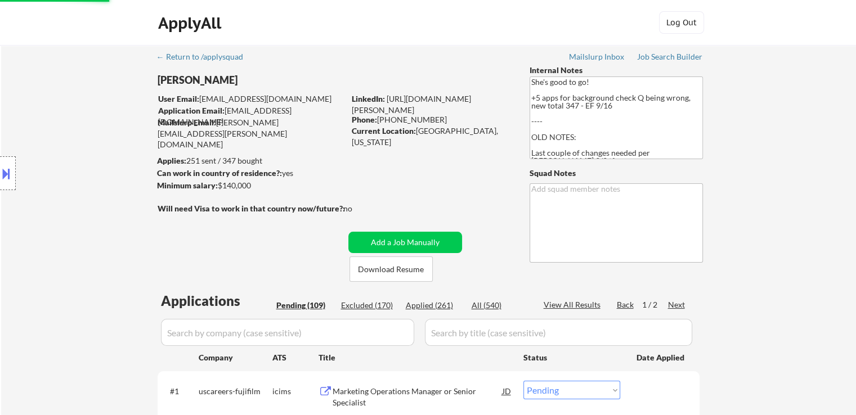
select select ""pending""
click at [57, 238] on div "Location Inclusions: [GEOGRAPHIC_DATA], [GEOGRAPHIC_DATA] [GEOGRAPHIC_DATA], [G…" at bounding box center [100, 173] width 201 height 209
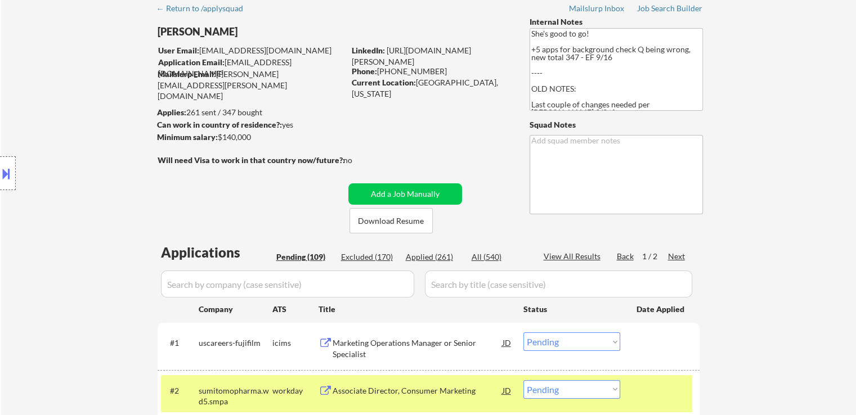
scroll to position [113, 0]
